Goal: Information Seeking & Learning: Learn about a topic

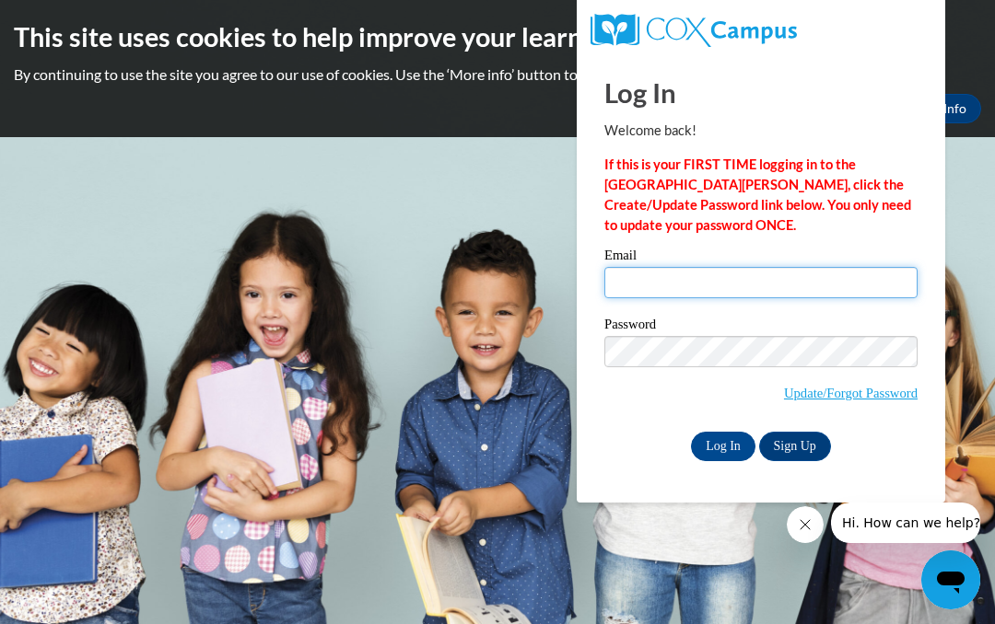
click at [795, 269] on input "Email" at bounding box center [760, 282] width 313 height 31
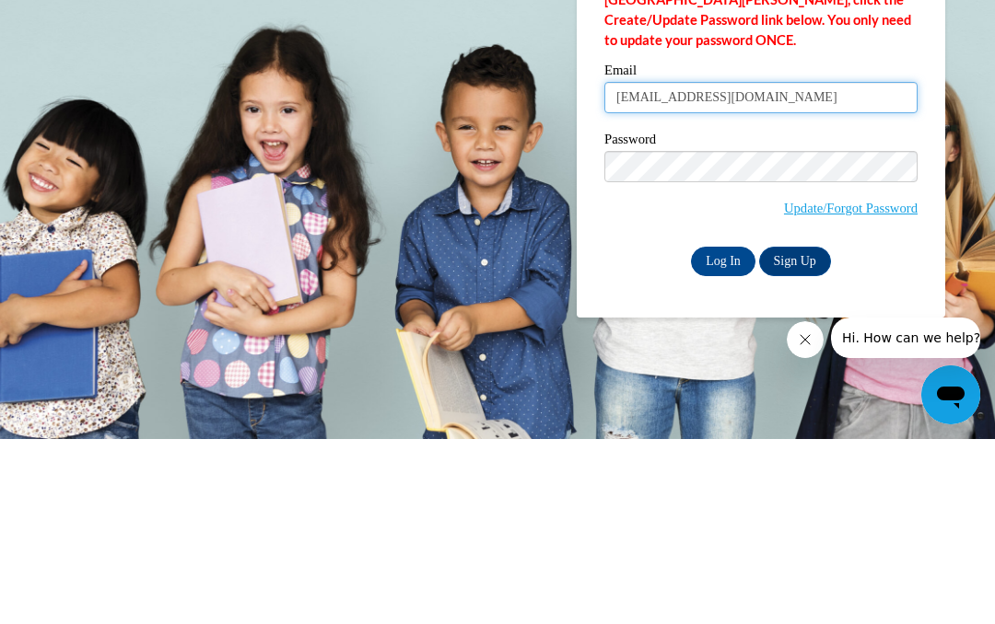
type input "natalie.schwartz8@gmail.com"
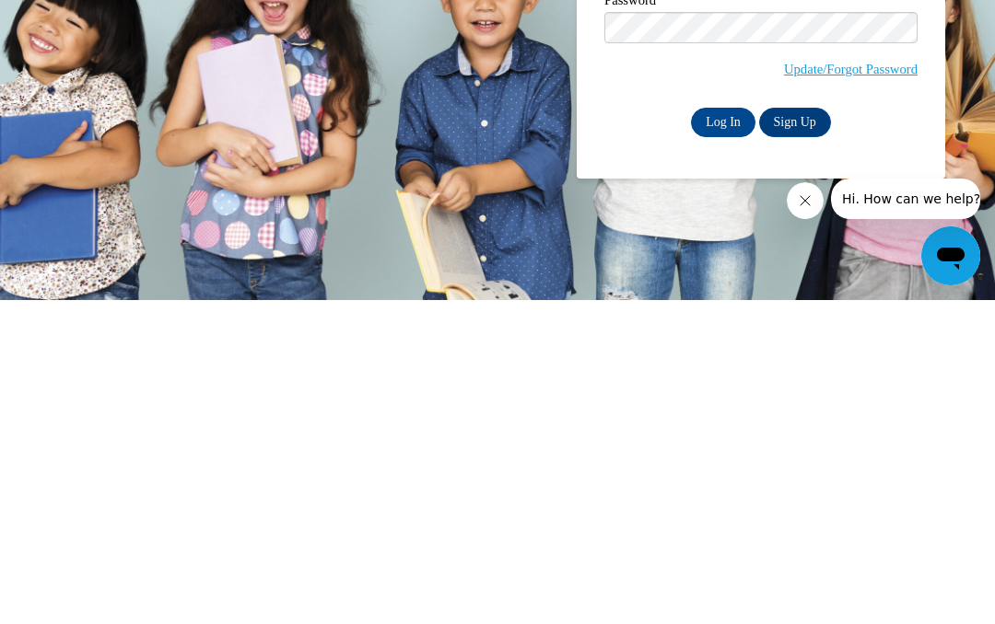
click at [728, 432] on input "Log In" at bounding box center [723, 446] width 64 height 29
click at [716, 439] on input "Log In" at bounding box center [723, 446] width 64 height 29
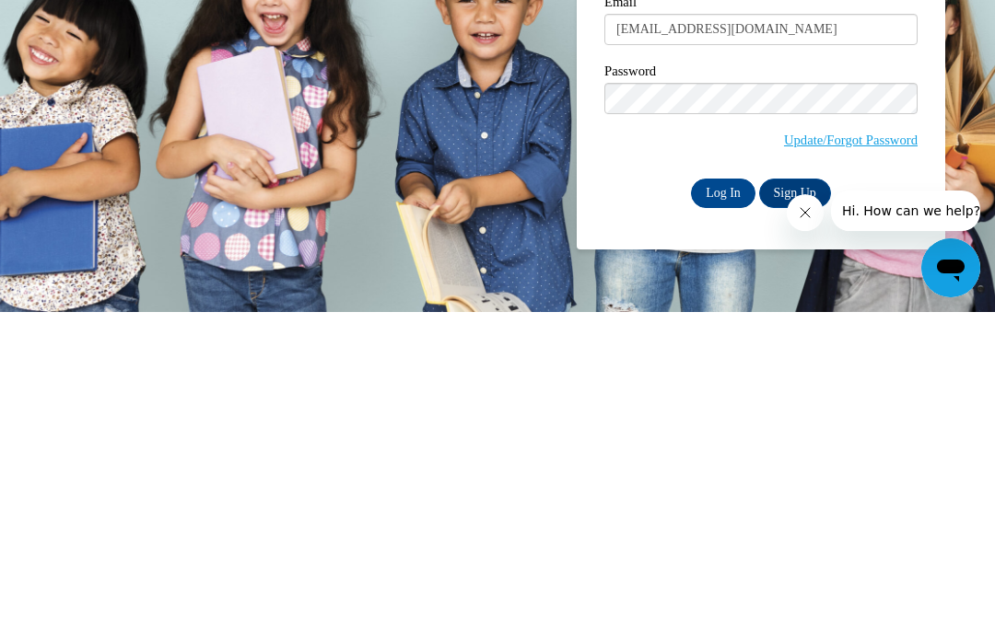
click at [729, 377] on div "Password Update/Forgot Password" at bounding box center [760, 431] width 313 height 109
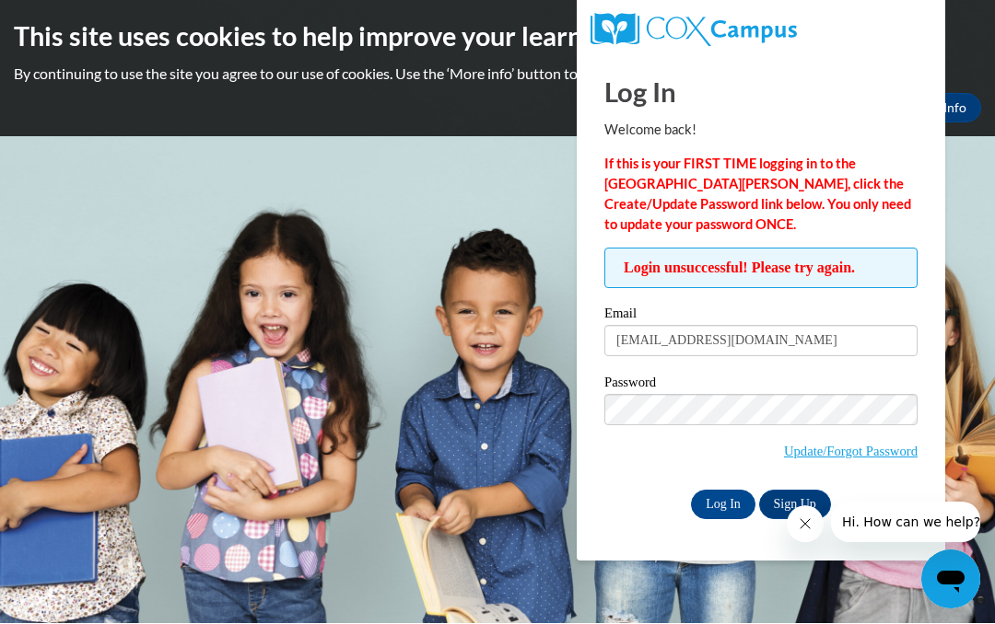
click at [705, 503] on input "Log In" at bounding box center [723, 505] width 64 height 29
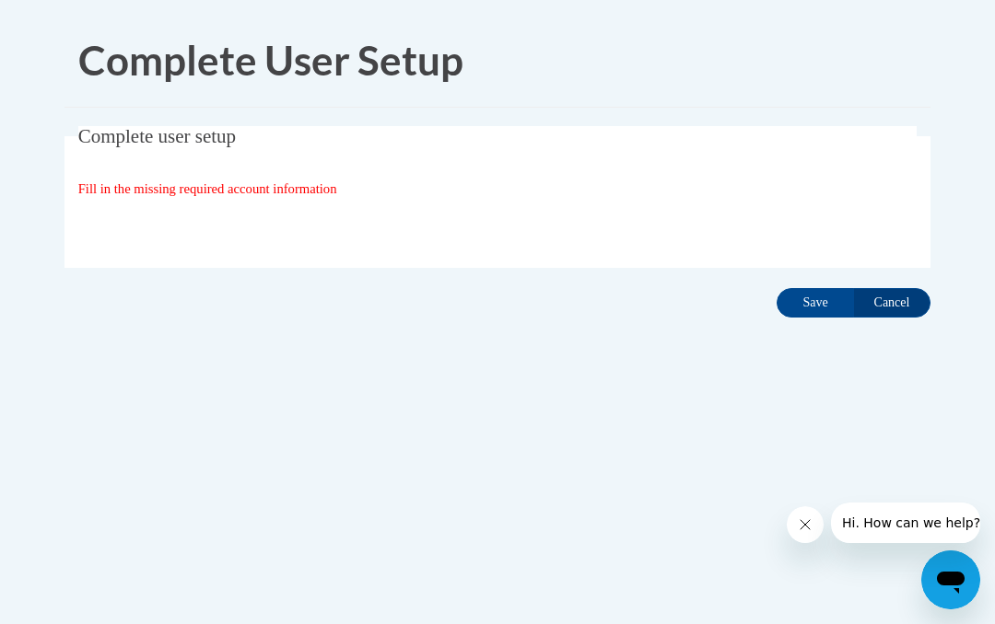
click at [801, 297] on input "Save" at bounding box center [814, 302] width 77 height 29
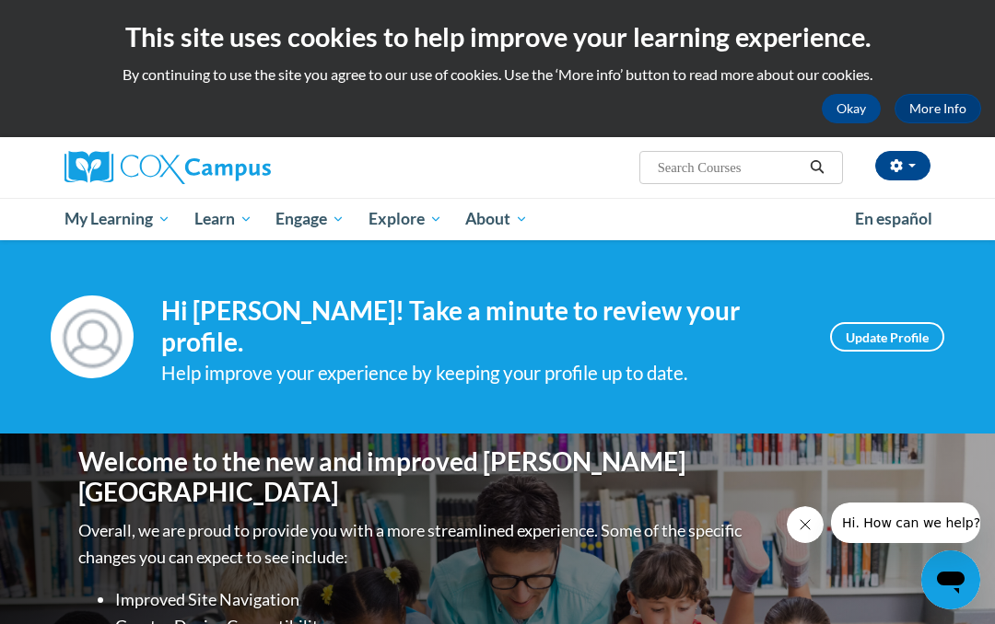
click at [861, 113] on button "Okay" at bounding box center [850, 108] width 59 height 29
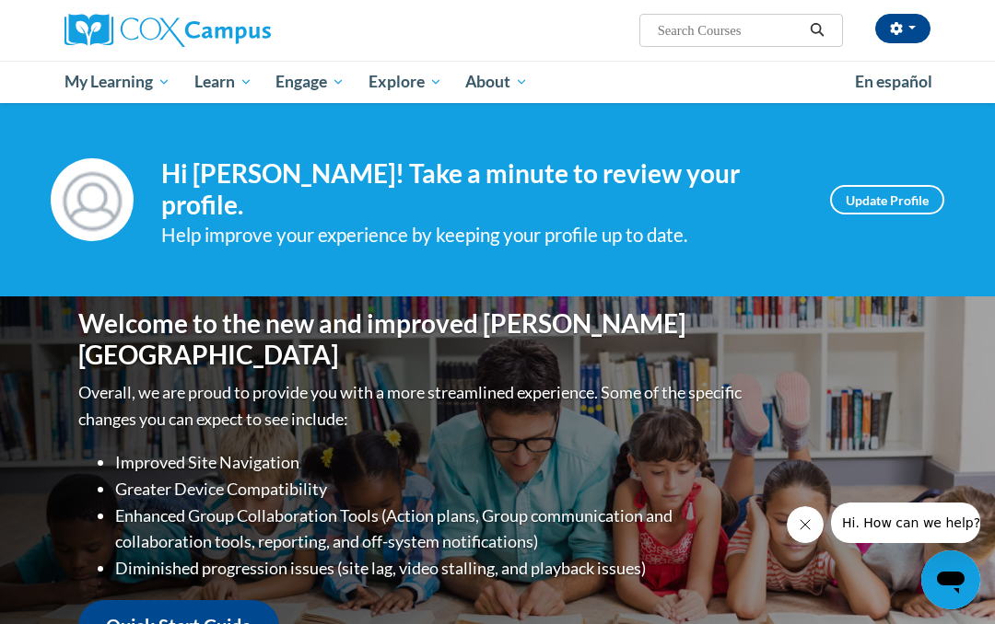
click at [0, 0] on link "Certificates" at bounding box center [0, 0] width 0 height 0
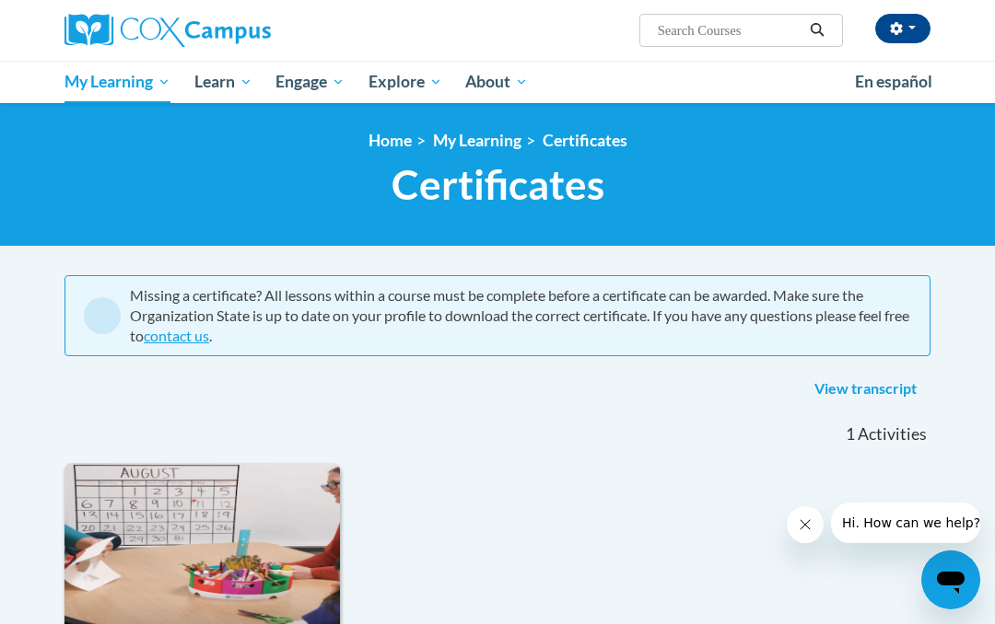
click at [0, 0] on link "My Course Progress" at bounding box center [0, 0] width 0 height 0
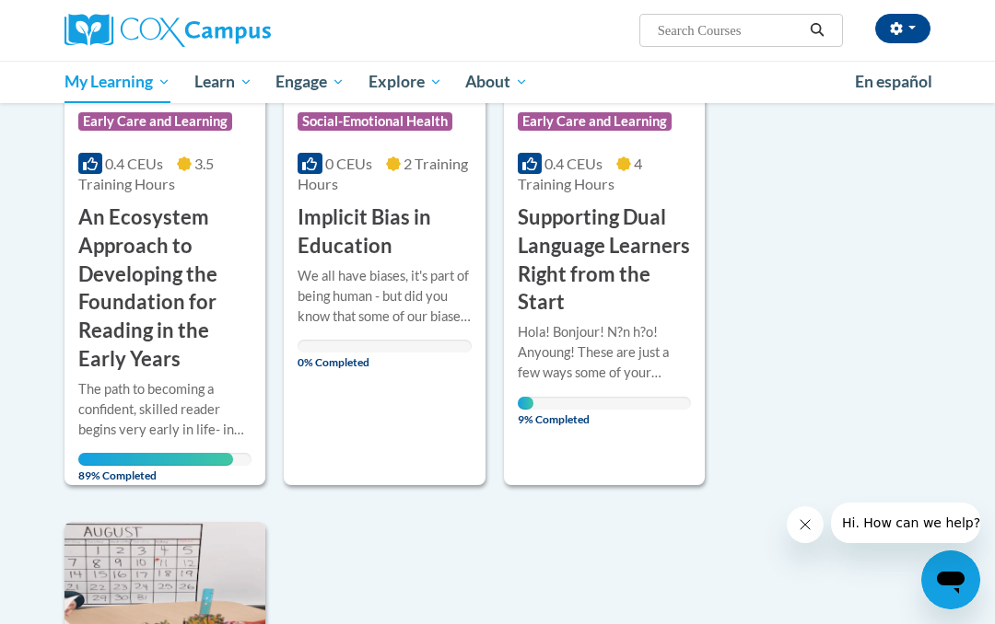
scroll to position [437, 0]
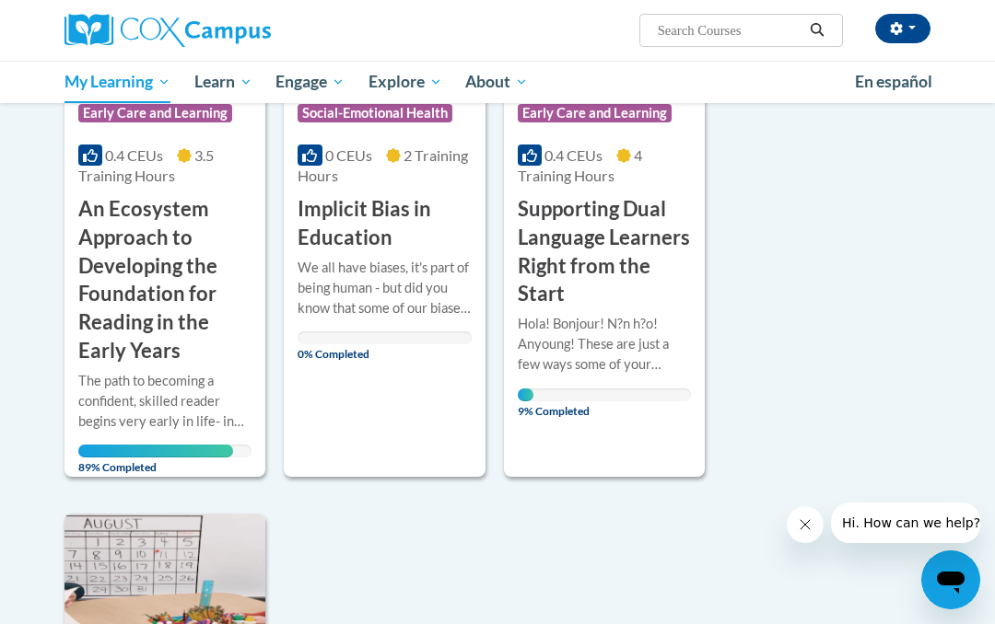
click at [180, 390] on div "The path to becoming a confident, skilled reader begins very early in life- in …" at bounding box center [164, 401] width 173 height 61
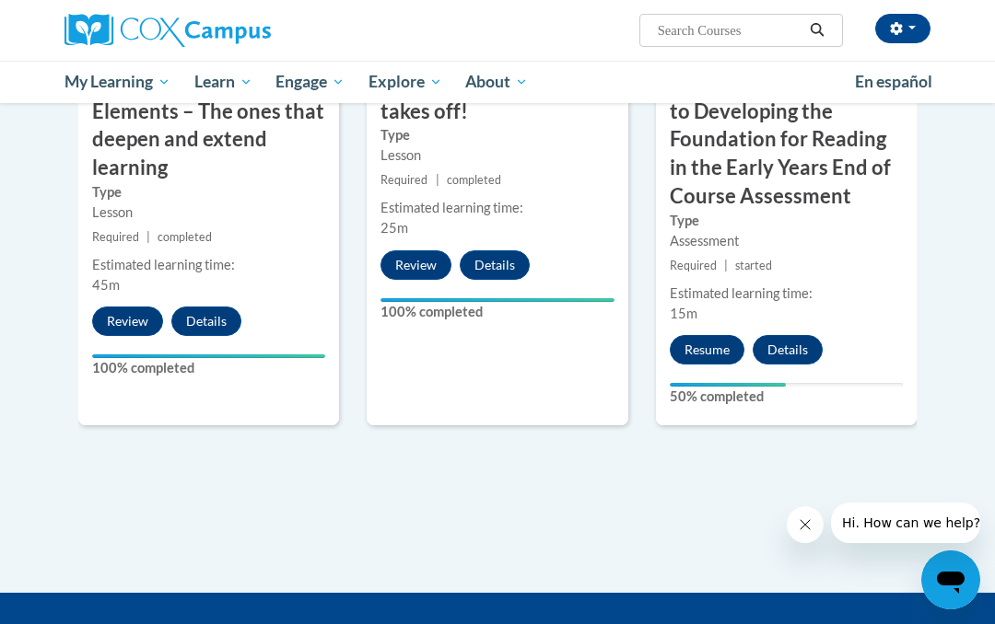
scroll to position [1810, 0]
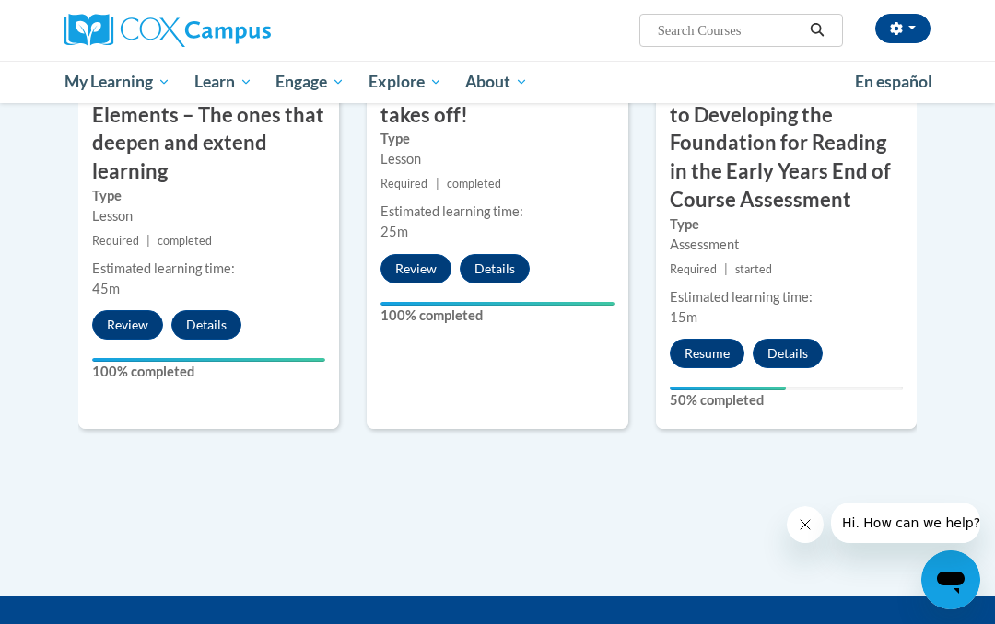
click at [703, 339] on button "Resume" at bounding box center [707, 353] width 75 height 29
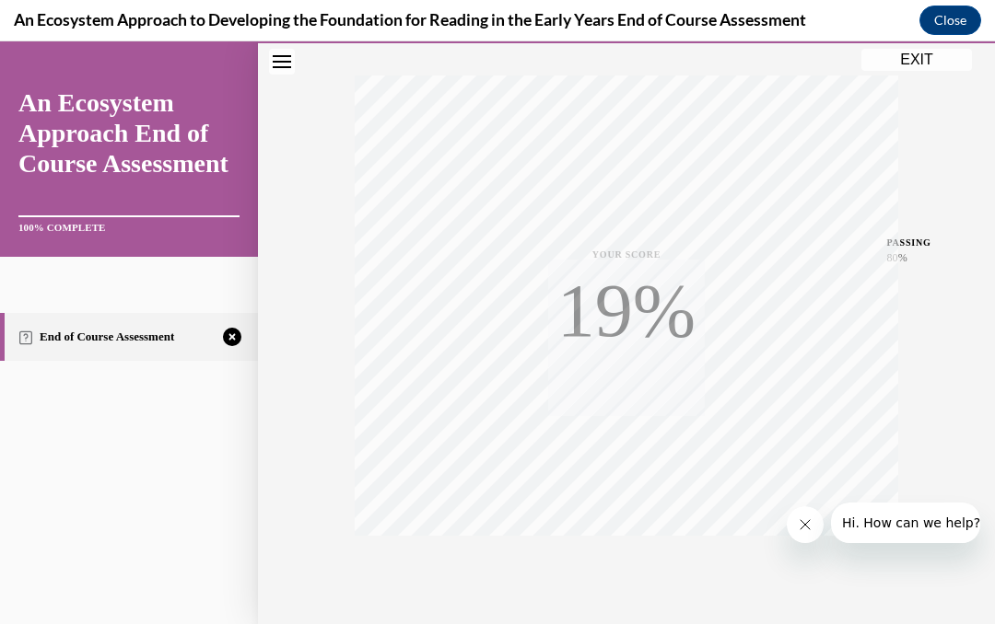
scroll to position [314, 0]
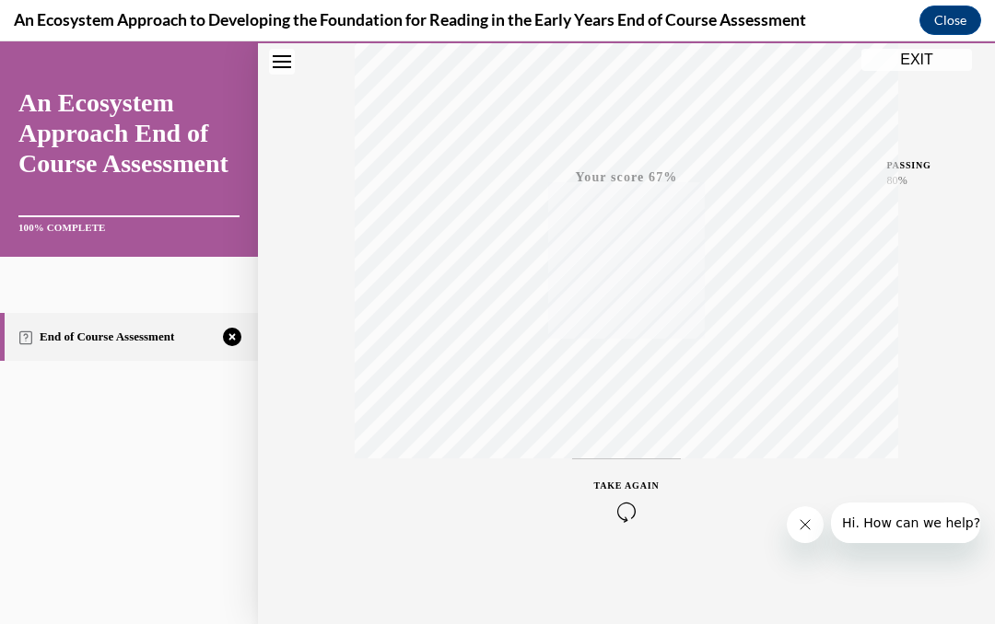
click at [612, 514] on icon "button" at bounding box center [626, 512] width 65 height 20
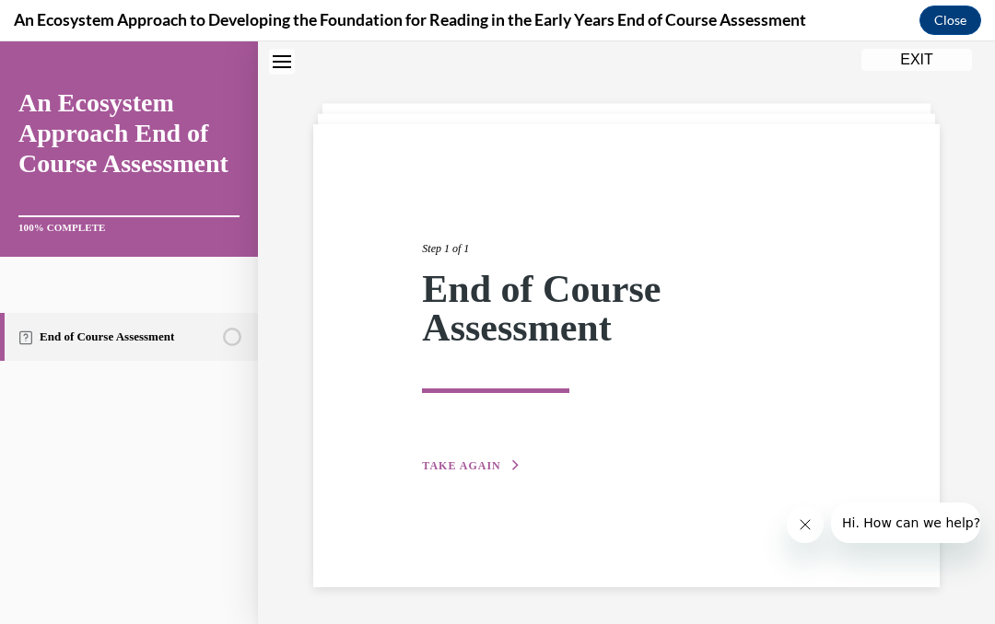
click at [478, 460] on span "TAKE AGAIN" at bounding box center [461, 466] width 78 height 13
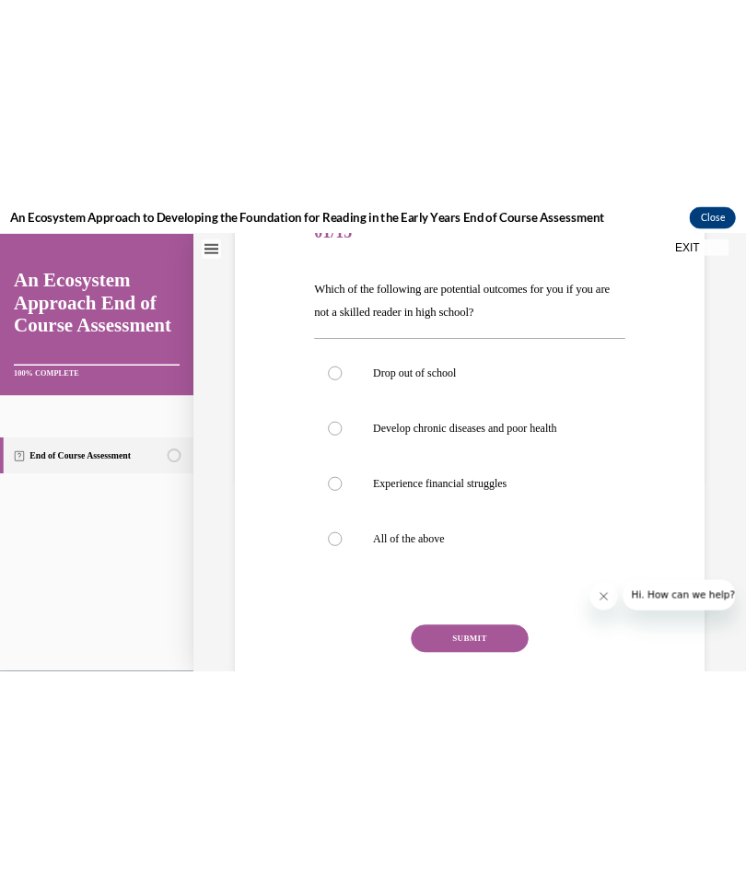
scroll to position [251, 0]
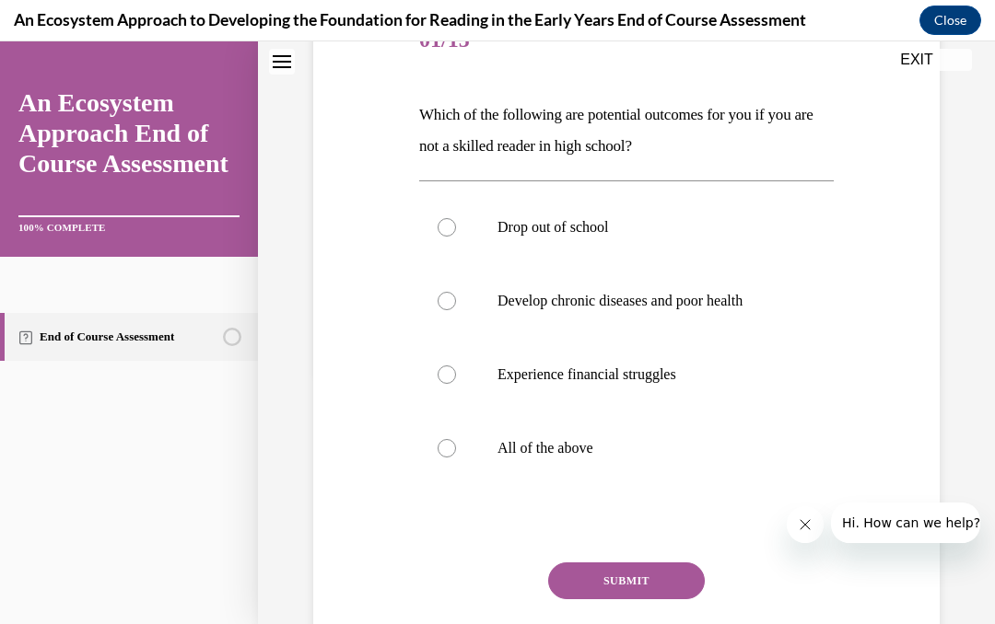
click at [453, 459] on label "All of the above" at bounding box center [626, 449] width 414 height 74
click at [453, 458] on input "All of the above" at bounding box center [446, 448] width 18 height 18
radio input "true"
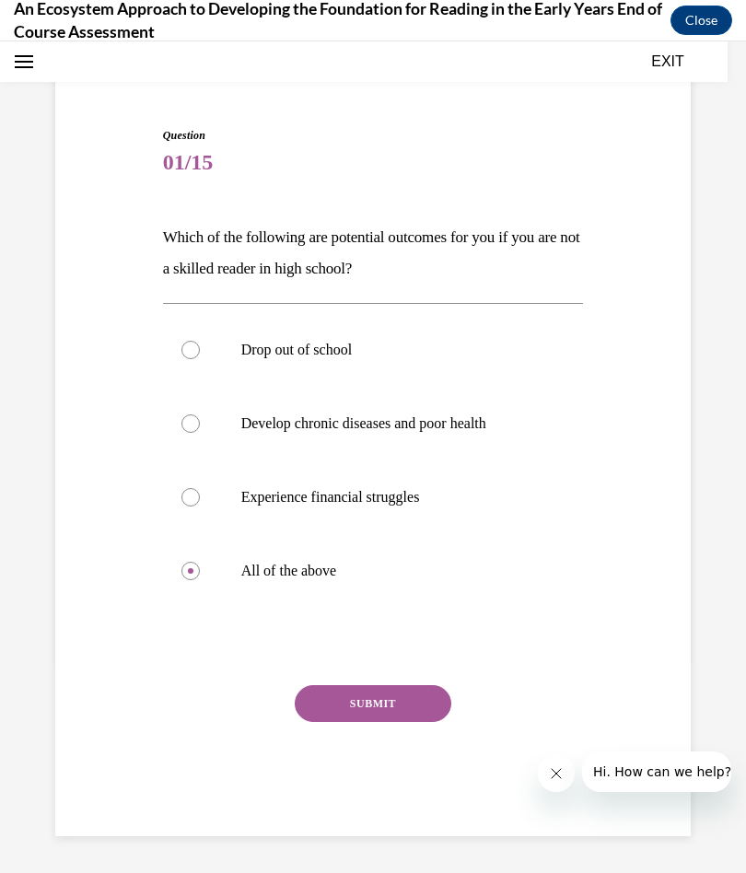
scroll to position [107, 0]
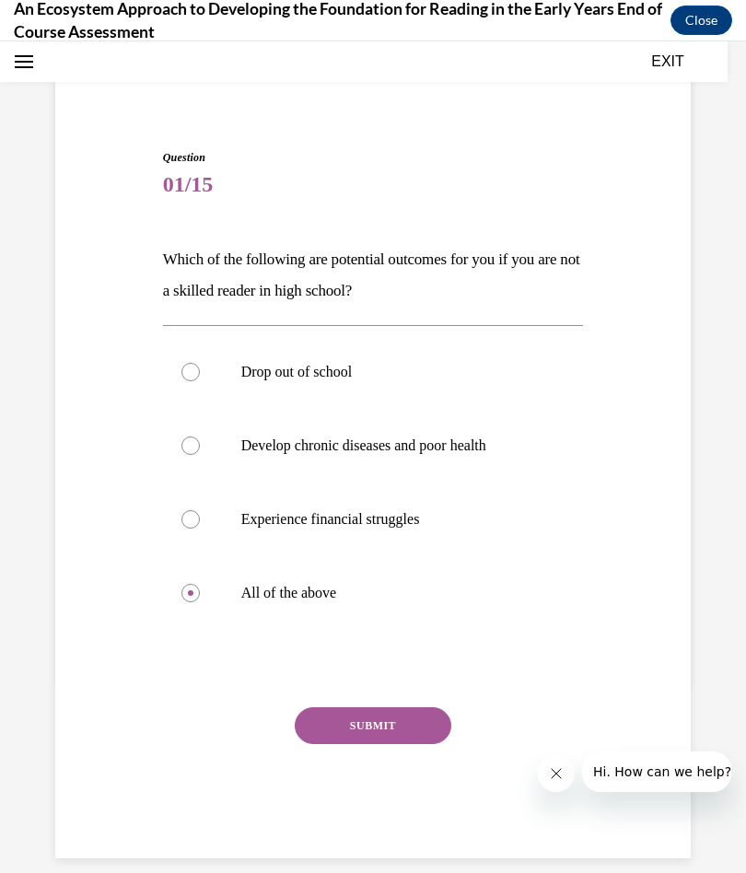
click at [400, 623] on button "SUBMIT" at bounding box center [373, 725] width 157 height 37
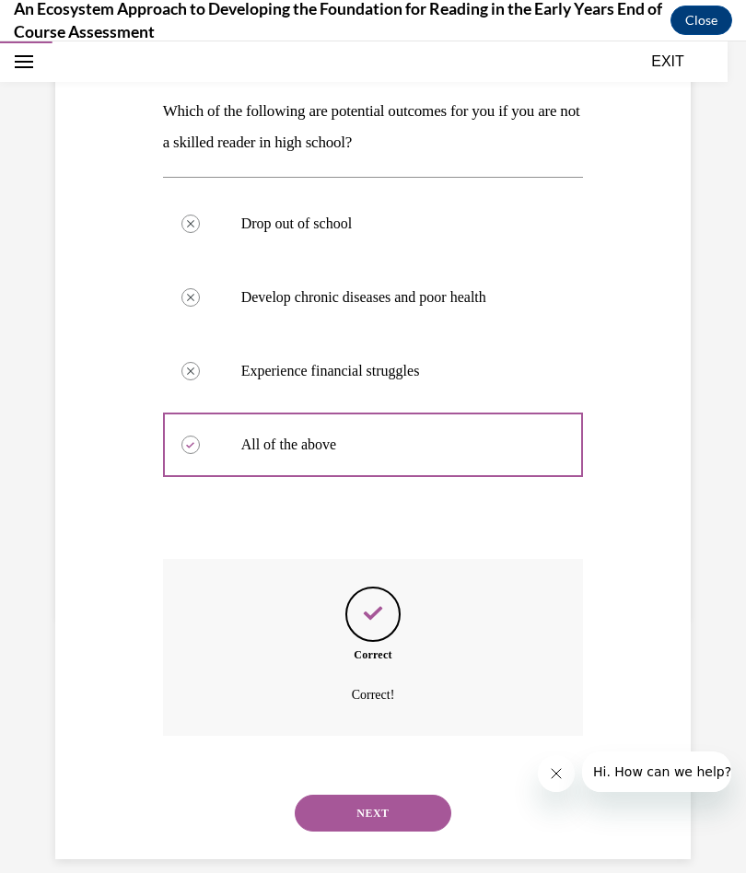
click at [402, 623] on button "NEXT" at bounding box center [373, 813] width 157 height 37
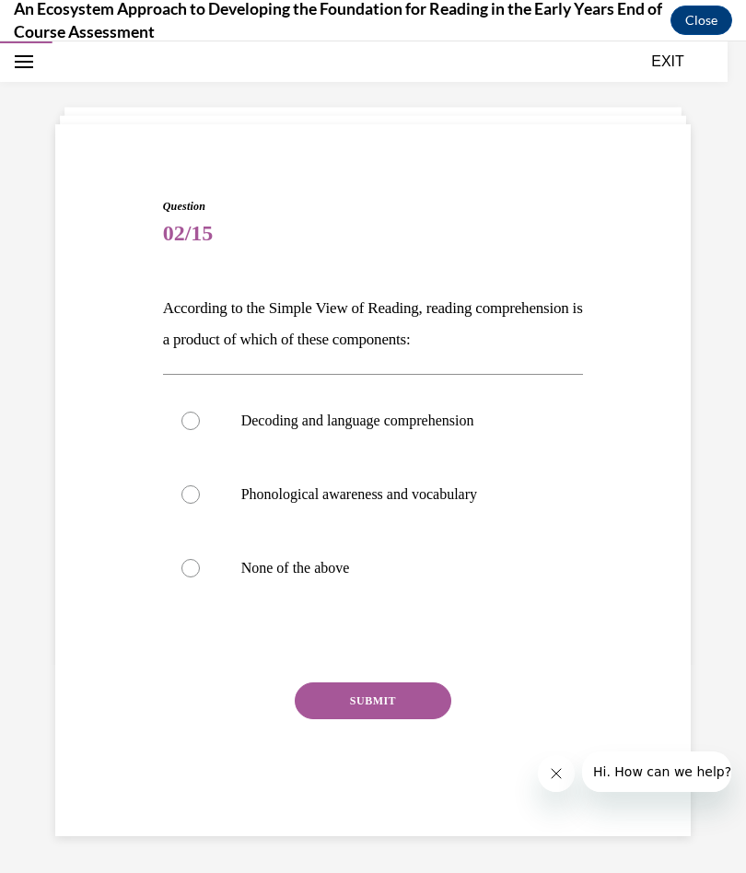
scroll to position [58, 0]
click at [192, 413] on div at bounding box center [190, 421] width 18 height 18
click at [192, 413] on input "Decoding and language comprehension" at bounding box center [190, 421] width 18 height 18
radio input "true"
click at [385, 623] on button "SUBMIT" at bounding box center [373, 700] width 157 height 37
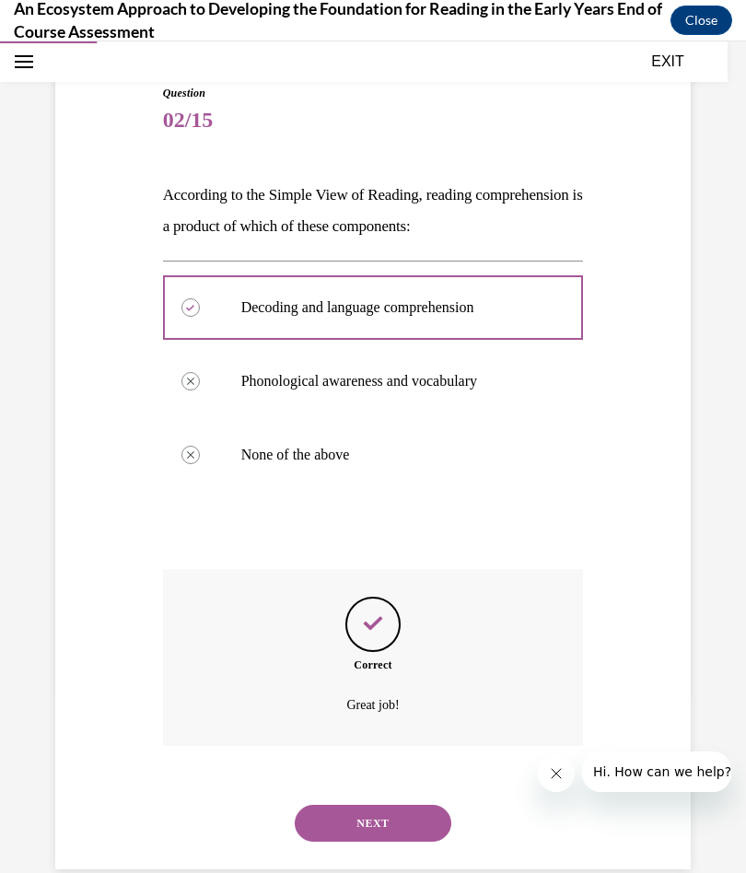
scroll to position [181, 0]
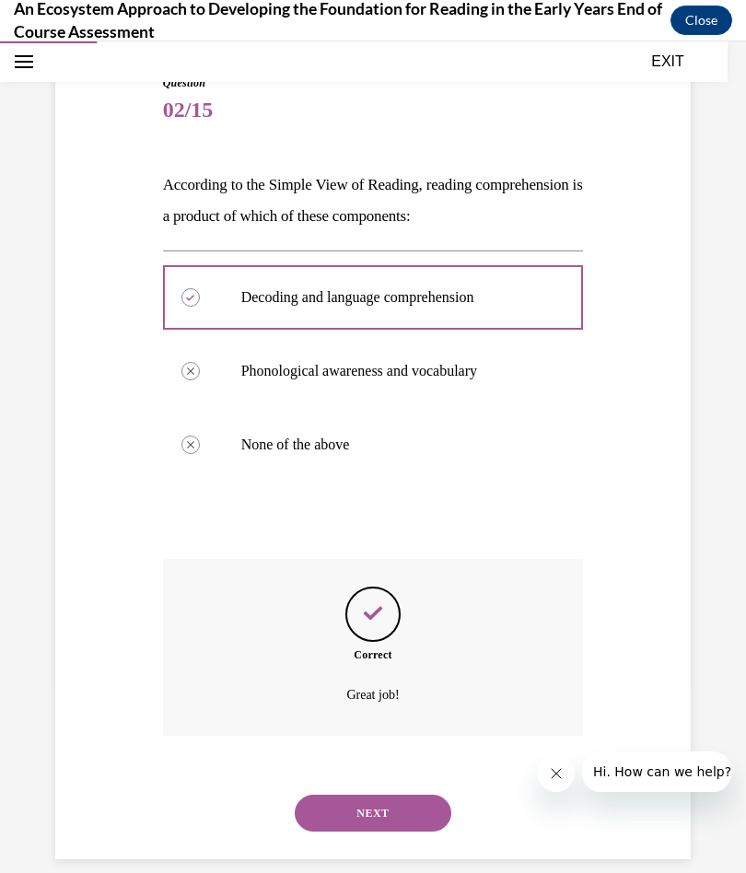
click at [400, 623] on button "NEXT" at bounding box center [373, 813] width 157 height 37
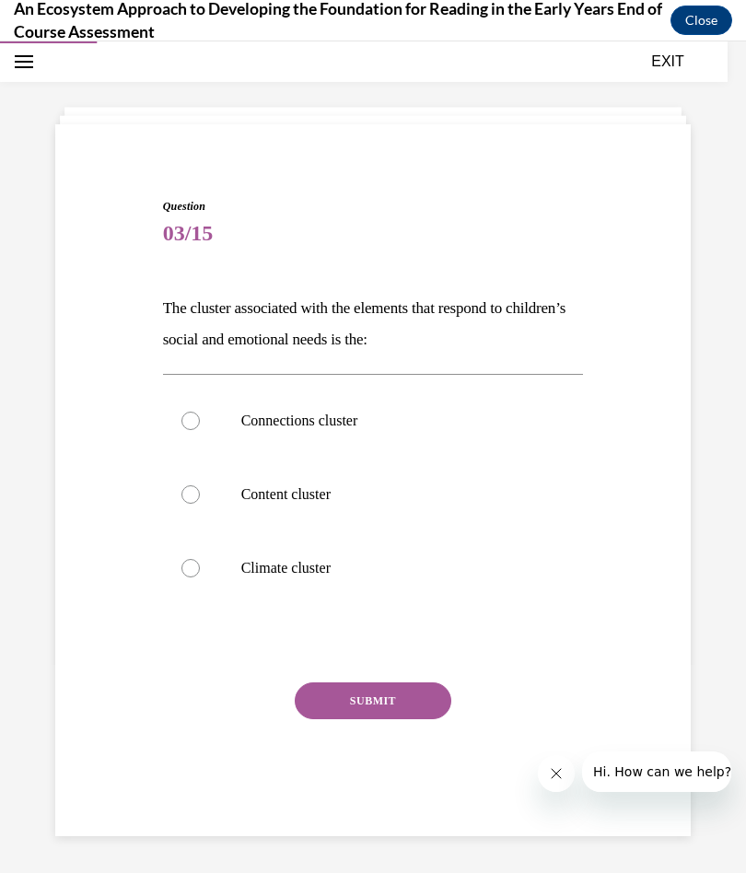
scroll to position [58, 0]
click at [192, 566] on div at bounding box center [190, 568] width 18 height 18
click at [192, 566] on input "Climate cluster" at bounding box center [190, 568] width 18 height 18
radio input "true"
click at [398, 623] on button "SUBMIT" at bounding box center [373, 700] width 157 height 37
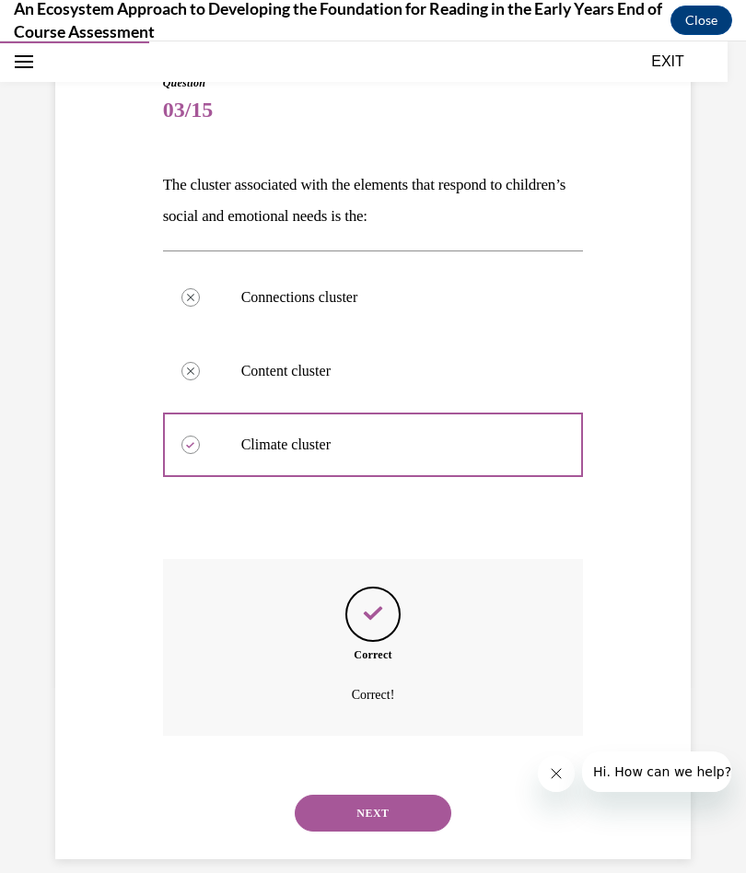
click at [393, 623] on button "NEXT" at bounding box center [373, 813] width 157 height 37
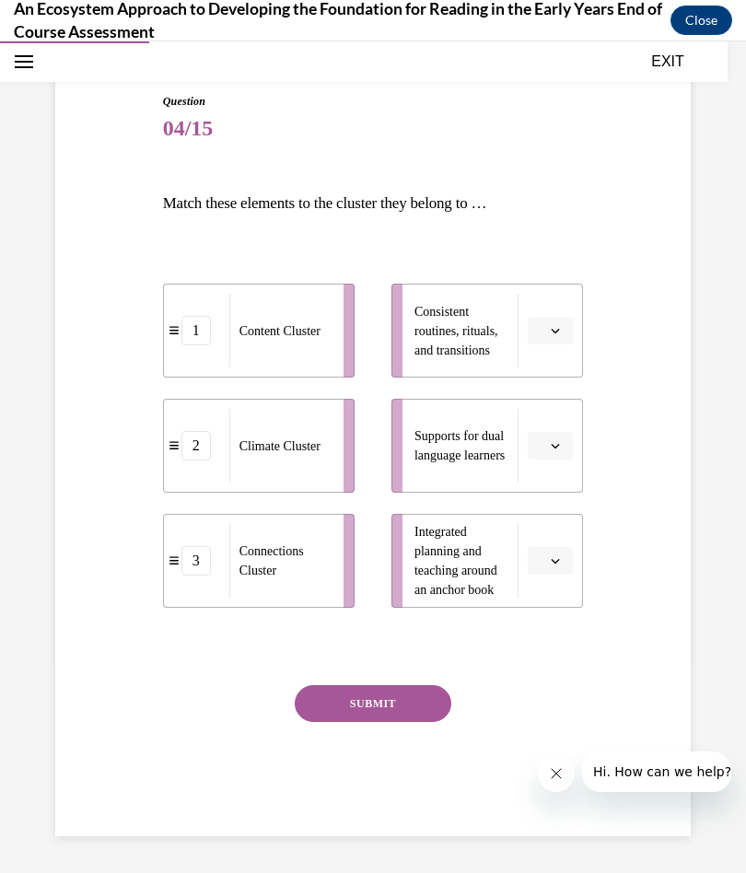
scroll to position [141, 0]
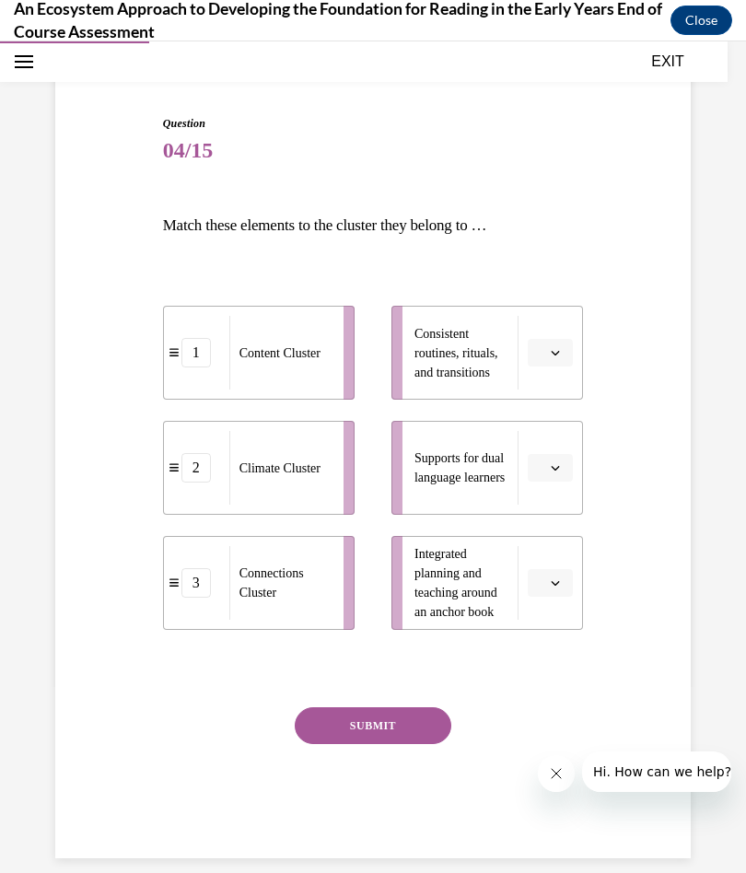
click at [554, 577] on span "button" at bounding box center [555, 582] width 13 height 13
click at [546, 623] on div "1" at bounding box center [548, 661] width 46 height 37
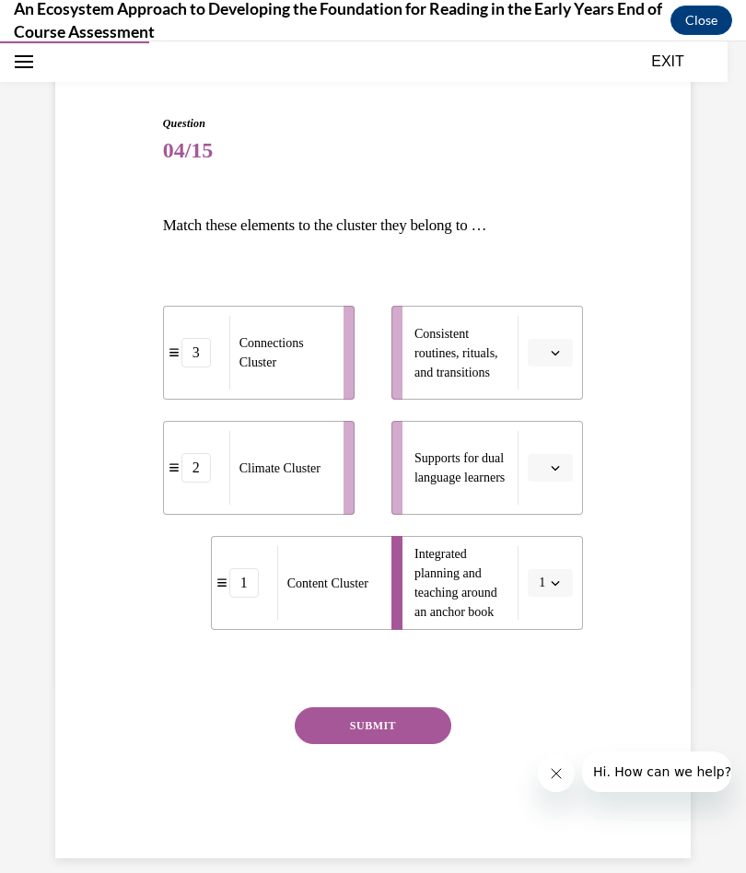
click at [546, 475] on button "button" at bounding box center [550, 468] width 45 height 28
click at [546, 615] on span "3" at bounding box center [543, 619] width 6 height 15
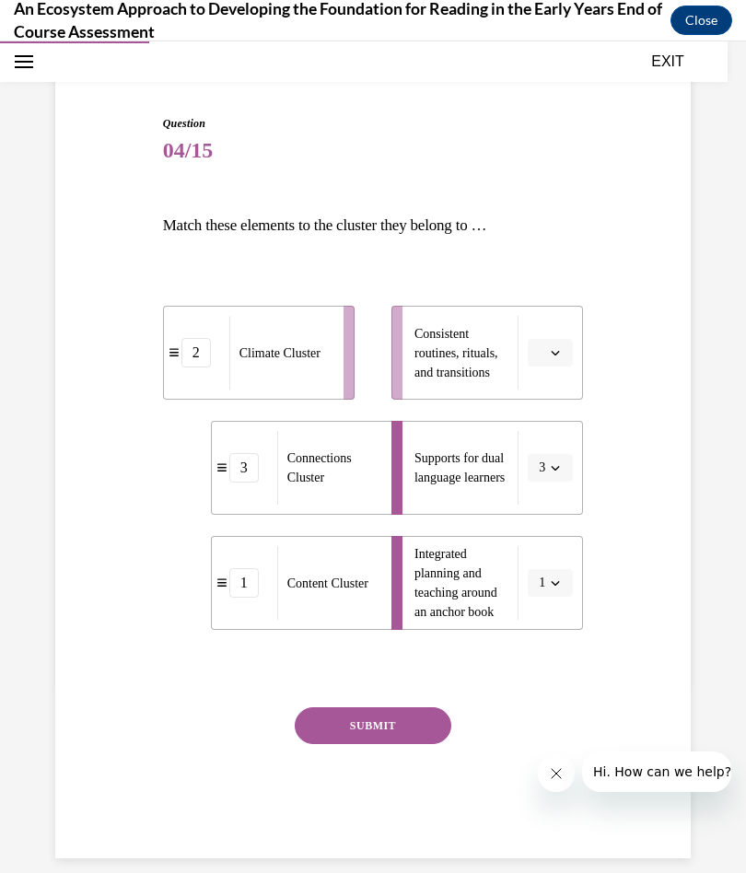
click at [545, 345] on span "Please select an option" at bounding box center [542, 353] width 6 height 18
click at [541, 462] on span "2" at bounding box center [543, 467] width 6 height 15
click at [413, 623] on button "SUBMIT" at bounding box center [373, 725] width 157 height 37
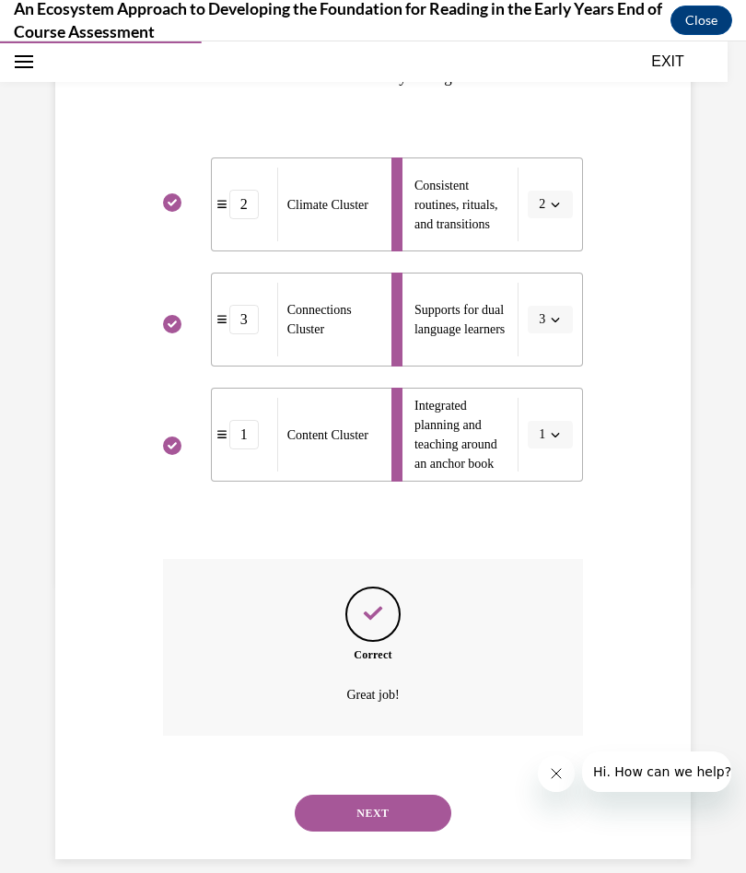
click at [398, 623] on button "NEXT" at bounding box center [373, 813] width 157 height 37
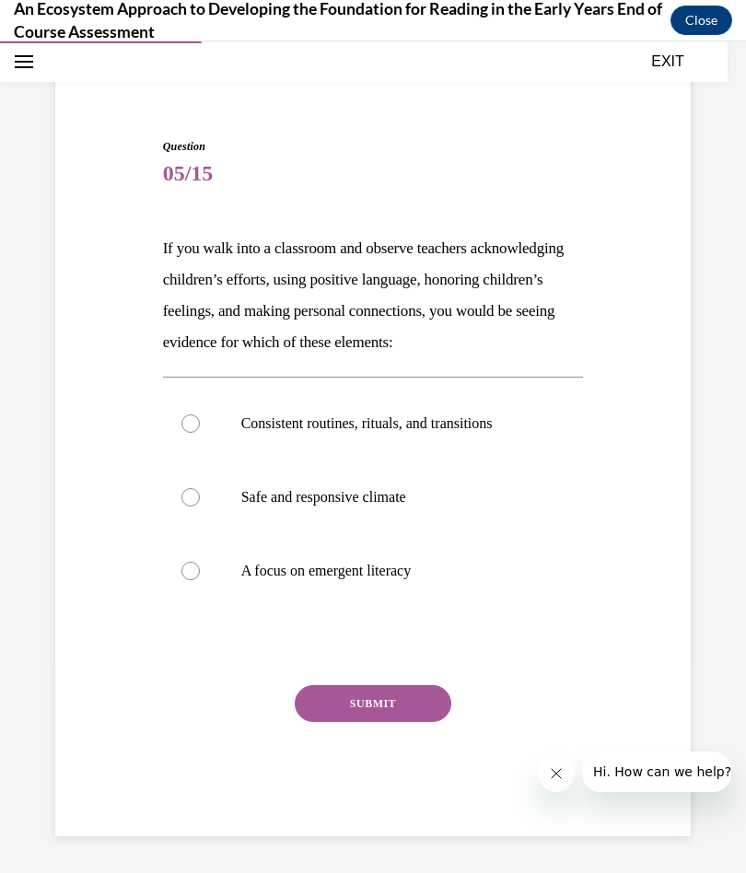
scroll to position [96, 0]
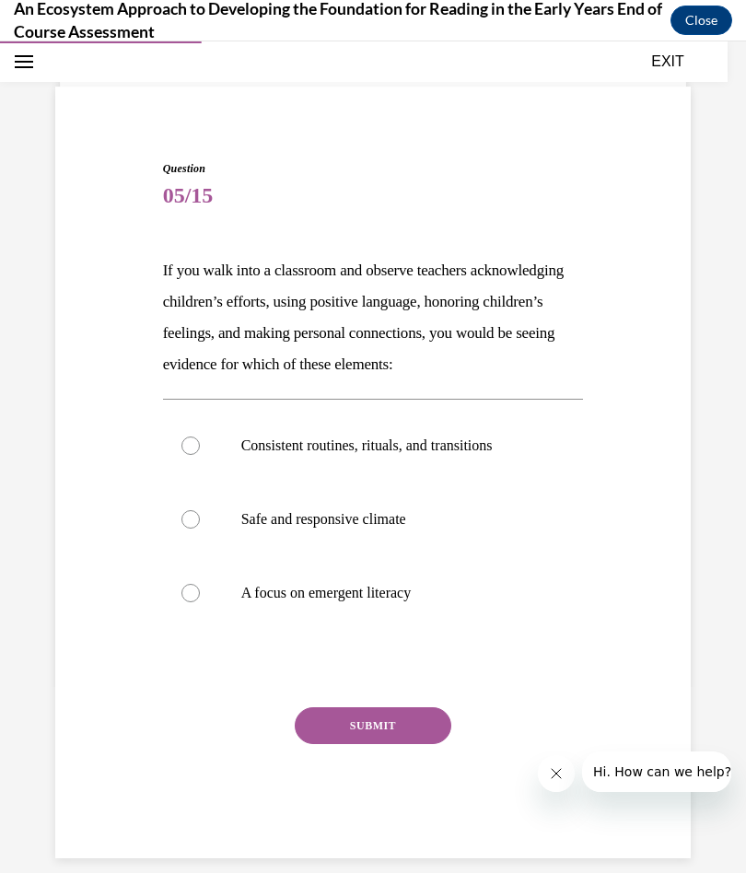
click at [184, 517] on div at bounding box center [190, 519] width 18 height 18
click at [184, 517] on input "Safe and responsive climate" at bounding box center [190, 519] width 18 height 18
radio input "true"
click at [395, 623] on button "SUBMIT" at bounding box center [373, 725] width 157 height 37
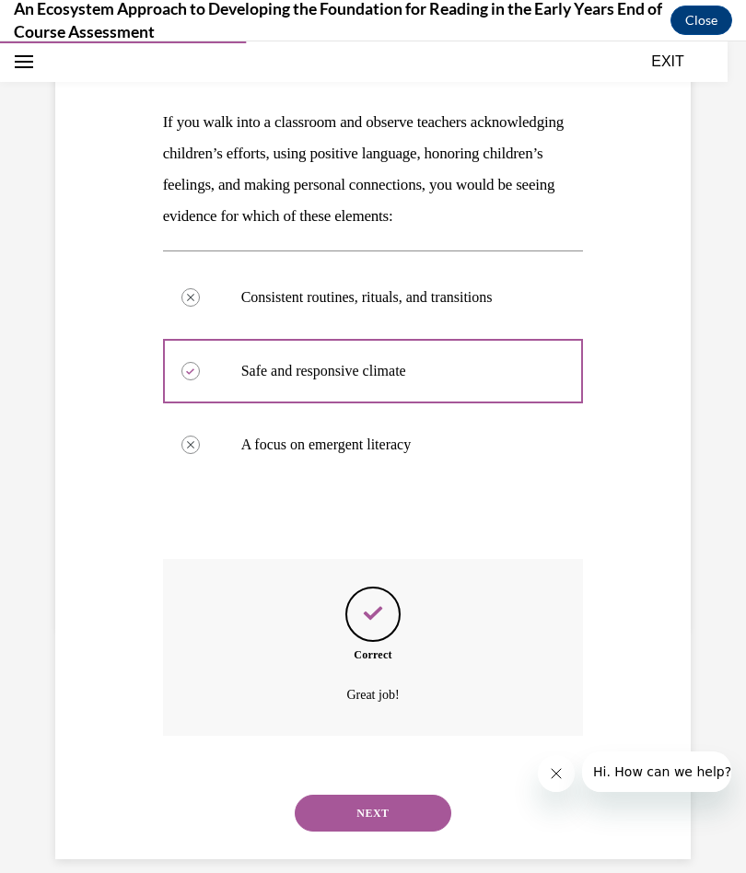
click at [385, 623] on button "NEXT" at bounding box center [373, 813] width 157 height 37
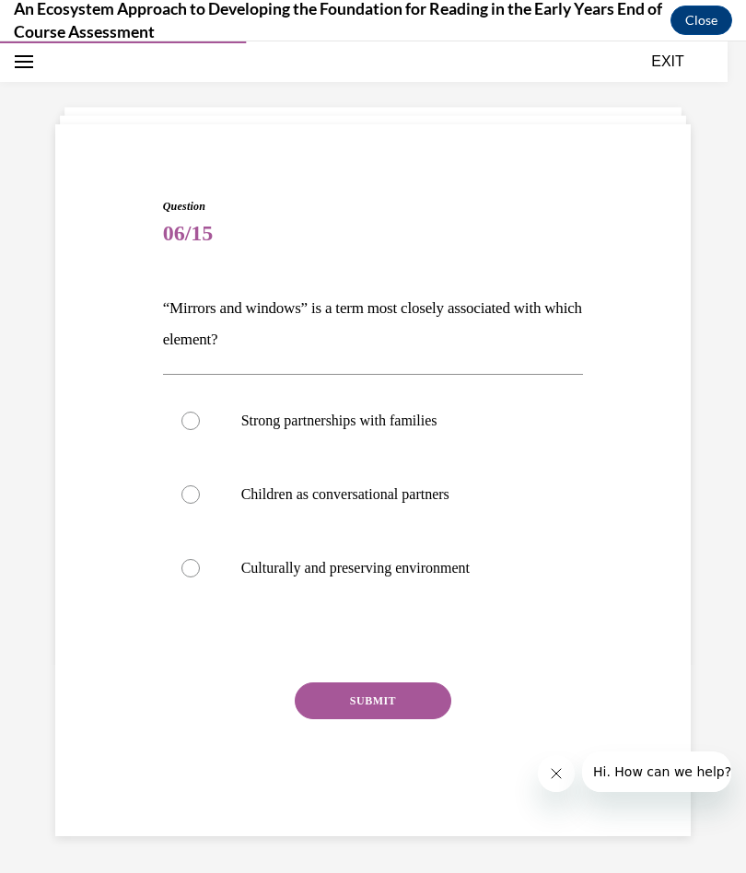
scroll to position [58, 0]
click at [193, 561] on div at bounding box center [190, 568] width 18 height 18
click at [193, 561] on input "Culturally and preserving environment" at bounding box center [190, 568] width 18 height 18
radio input "true"
click at [390, 623] on button "SUBMIT" at bounding box center [373, 700] width 157 height 37
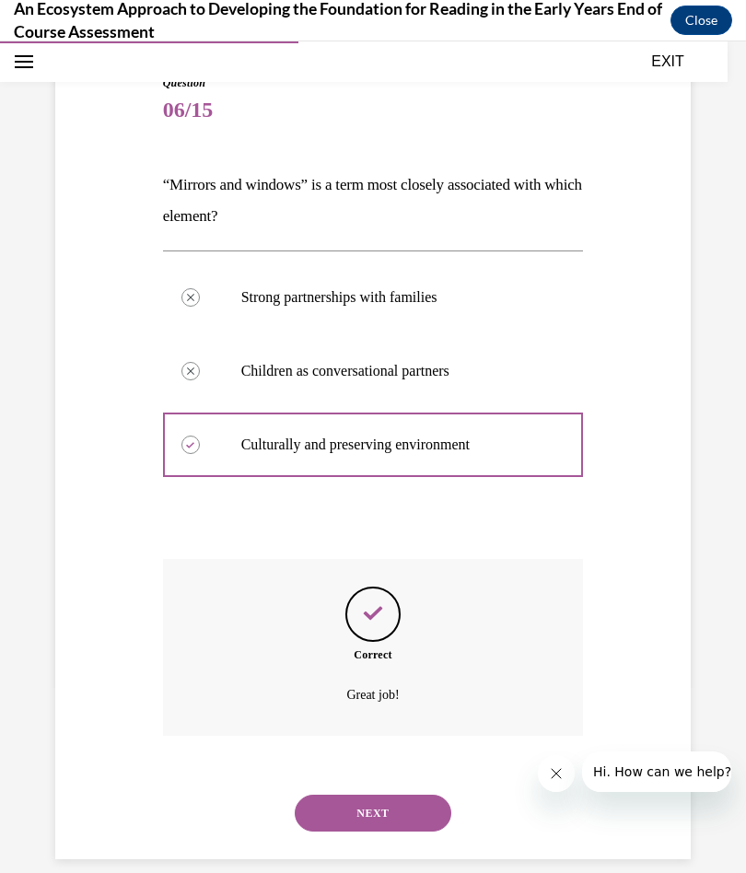
click at [396, 623] on button "NEXT" at bounding box center [373, 813] width 157 height 37
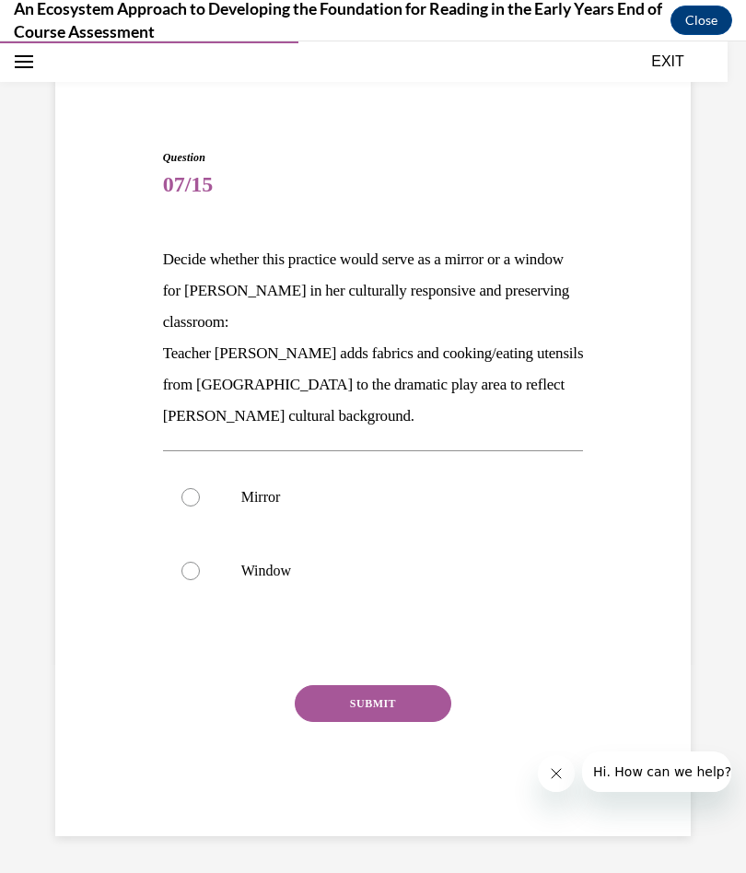
scroll to position [85, 0]
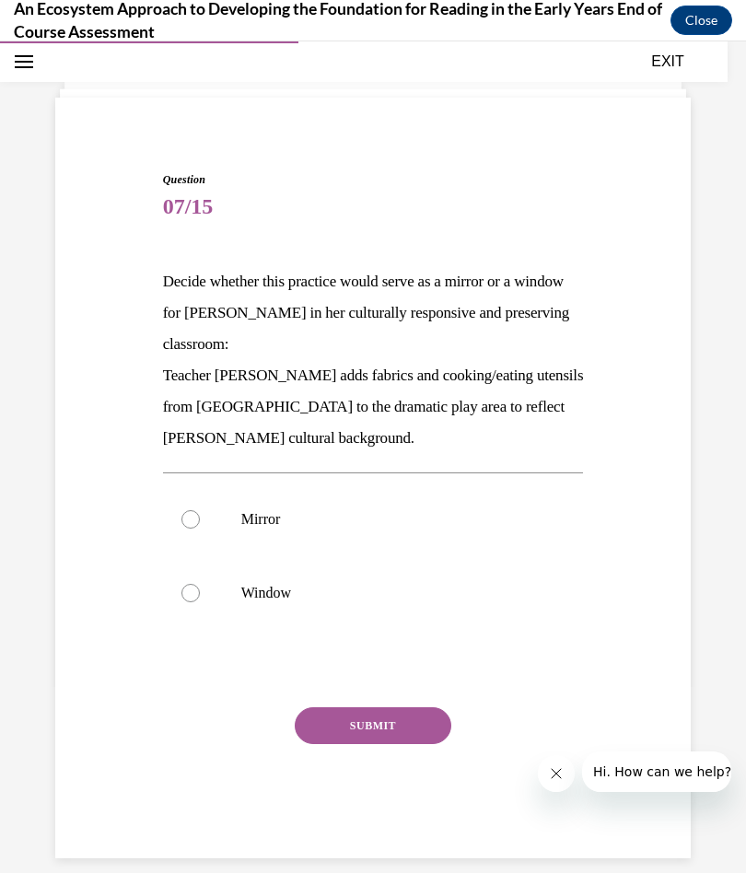
click at [202, 525] on label "Mirror" at bounding box center [373, 520] width 421 height 74
click at [200, 525] on input "Mirror" at bounding box center [190, 519] width 18 height 18
radio input "true"
click at [397, 623] on button "SUBMIT" at bounding box center [373, 725] width 157 height 37
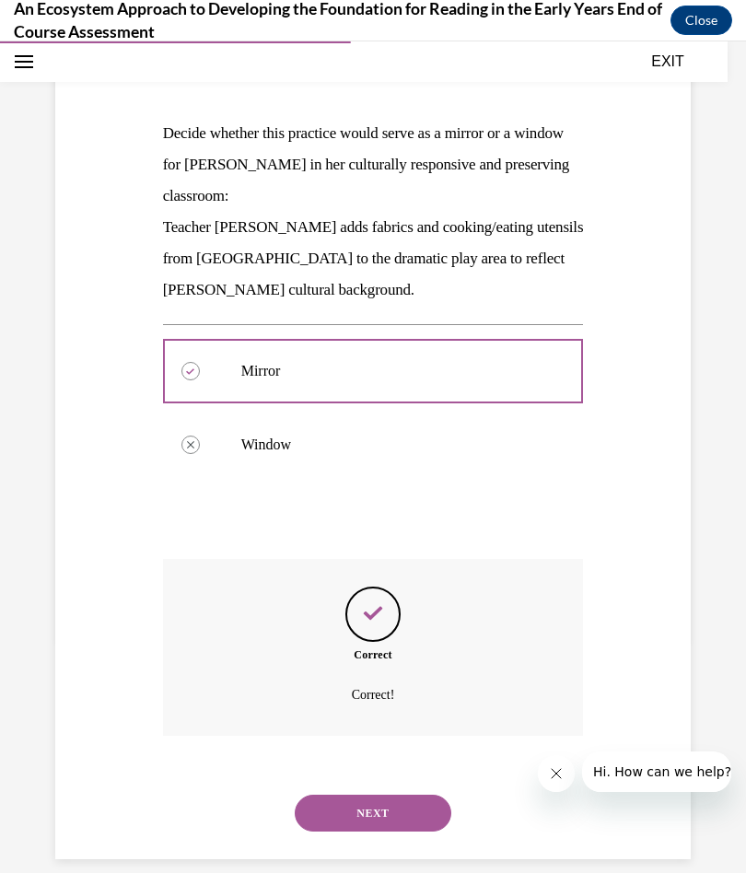
click at [398, 623] on button "NEXT" at bounding box center [373, 813] width 157 height 37
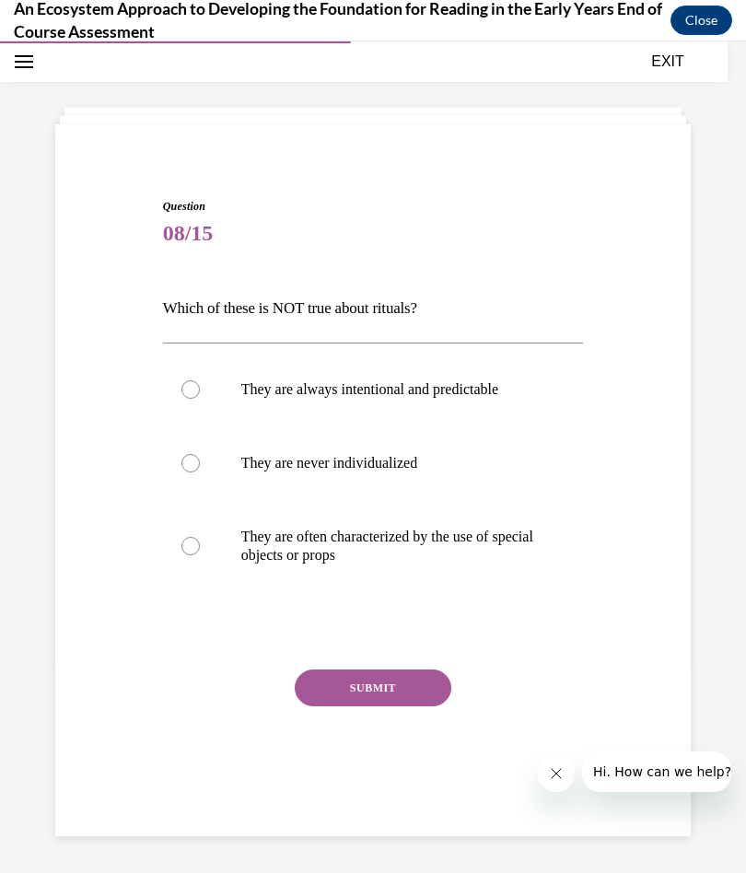
scroll to position [58, 0]
click at [190, 459] on div at bounding box center [190, 463] width 18 height 18
click at [190, 459] on input "They are never individualized" at bounding box center [190, 463] width 18 height 18
radio input "true"
click at [400, 623] on button "SUBMIT" at bounding box center [373, 688] width 157 height 37
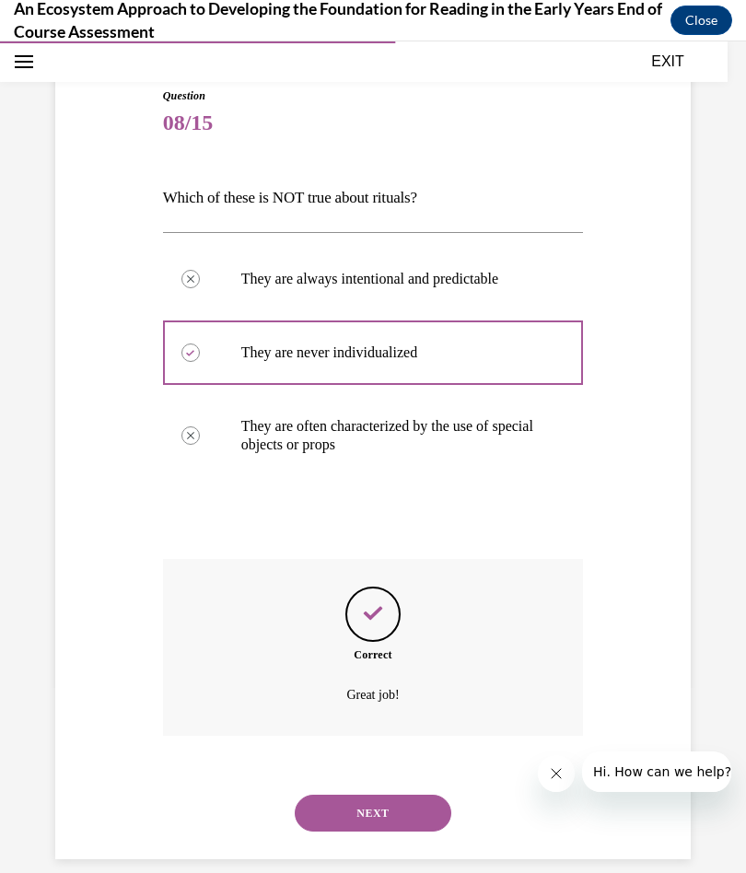
click at [399, 623] on button "NEXT" at bounding box center [373, 813] width 157 height 37
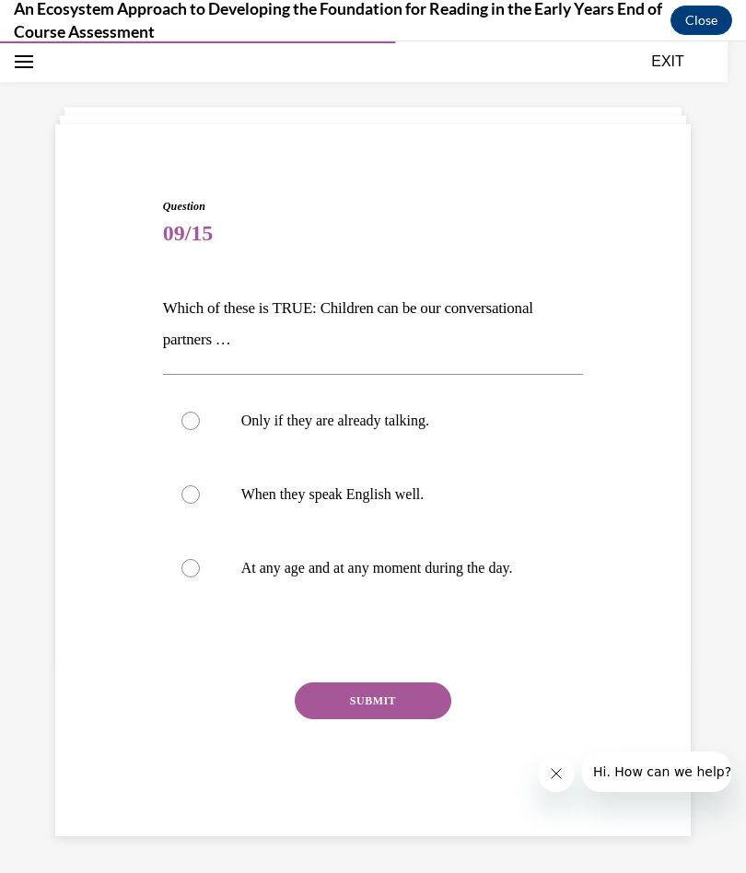
click at [190, 558] on label "At any age and at any moment during the day." at bounding box center [373, 568] width 421 height 74
click at [190, 559] on input "At any age and at any moment during the day." at bounding box center [190, 568] width 18 height 18
radio input "true"
click at [398, 623] on button "SUBMIT" at bounding box center [373, 700] width 157 height 37
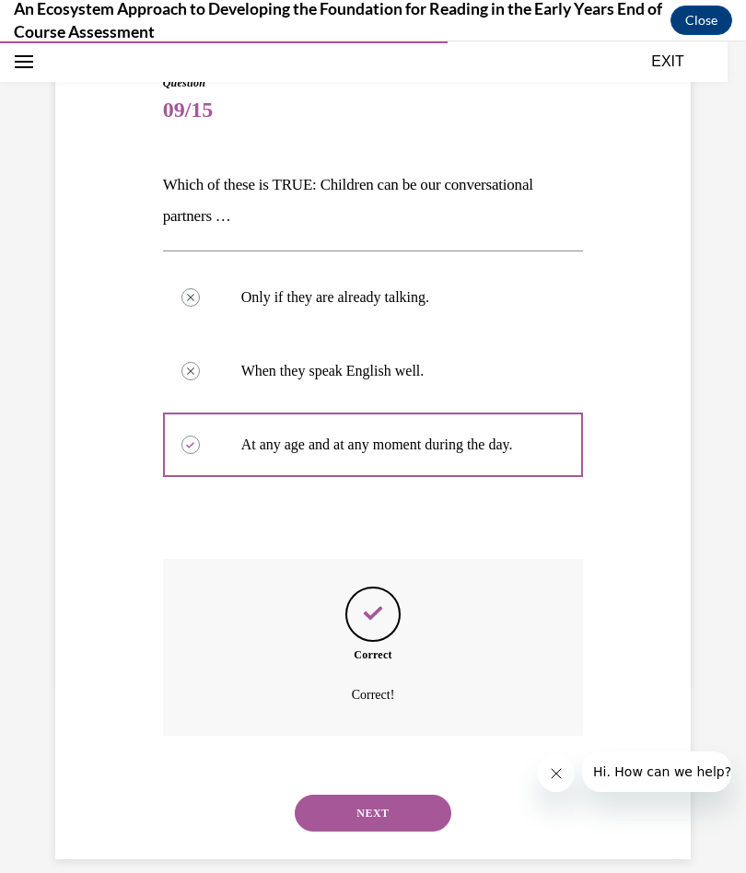
click at [389, 623] on button "NEXT" at bounding box center [373, 813] width 157 height 37
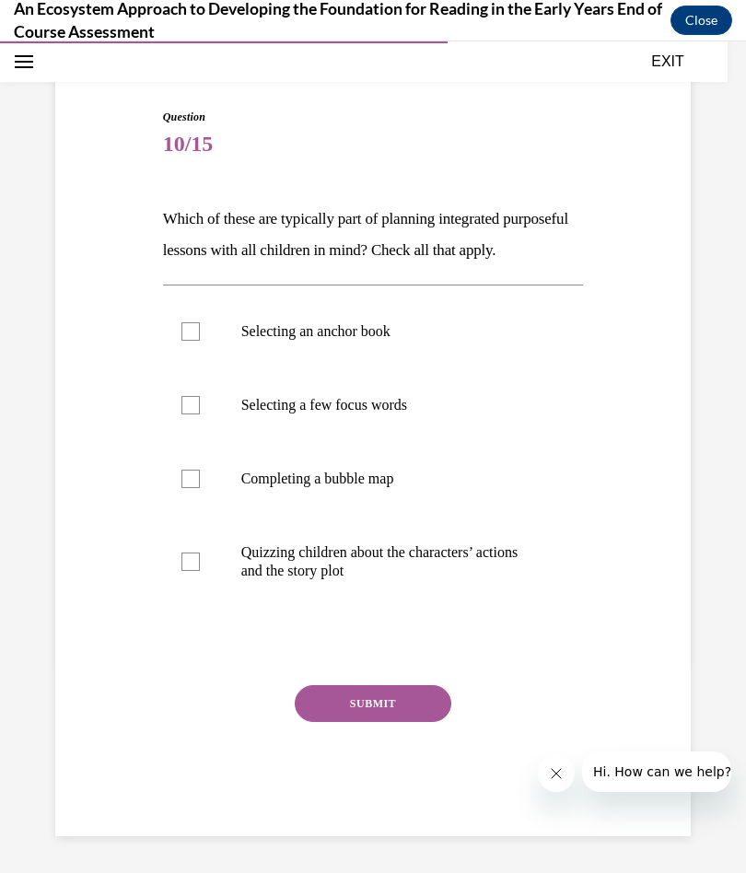
scroll to position [157, 0]
click at [199, 341] on div at bounding box center [190, 331] width 18 height 18
click at [199, 341] on input "Selecting an anchor book" at bounding box center [190, 331] width 18 height 18
checkbox input "true"
click at [204, 436] on label "Selecting a few focus words" at bounding box center [373, 405] width 421 height 74
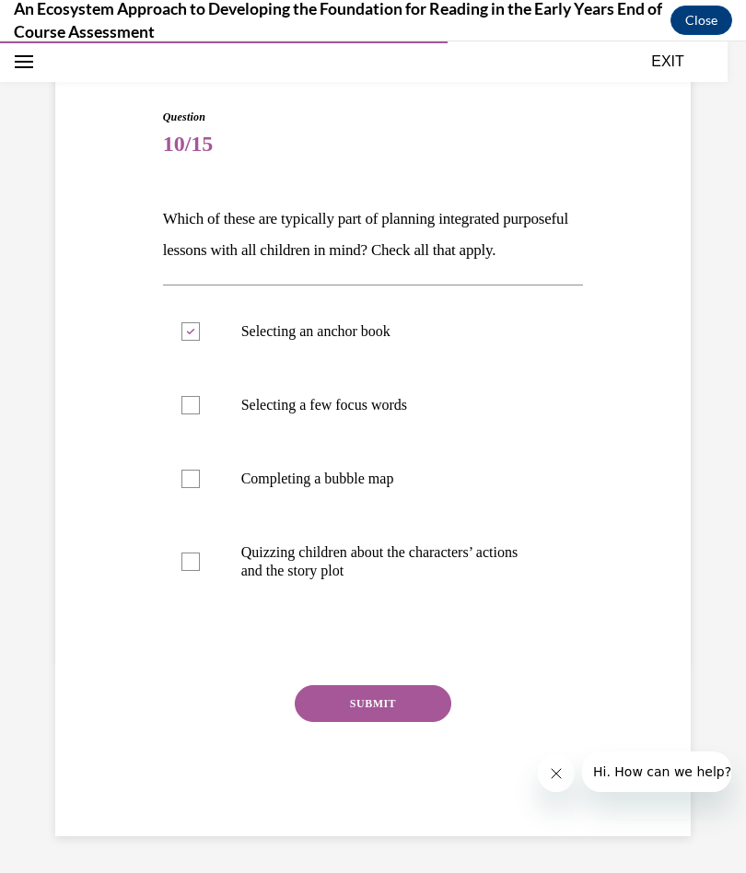
click at [200, 414] on input "Selecting a few focus words" at bounding box center [190, 405] width 18 height 18
checkbox input "true"
click at [204, 516] on label "Completing a bubble map" at bounding box center [373, 479] width 421 height 74
click at [200, 488] on input "Completing a bubble map" at bounding box center [190, 479] width 18 height 18
checkbox input "true"
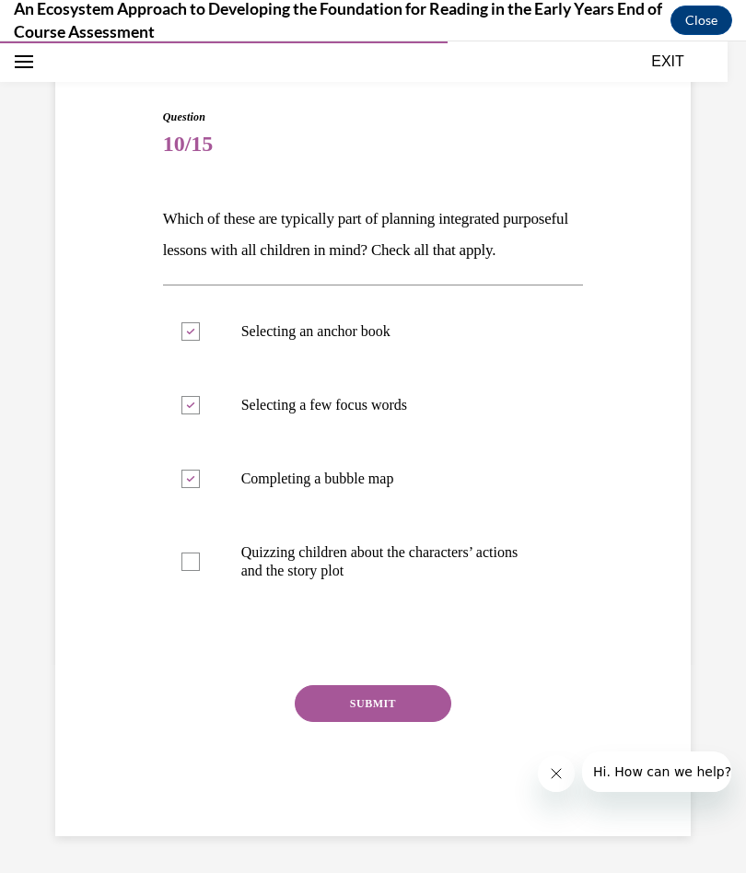
click at [386, 623] on button "SUBMIT" at bounding box center [373, 703] width 157 height 37
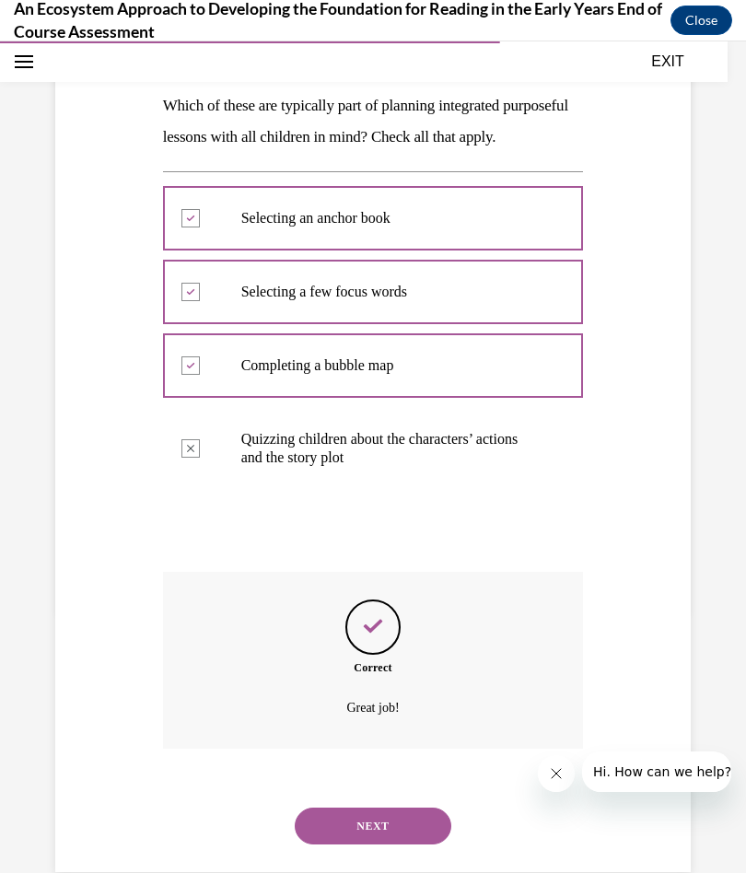
scroll to position [305, 0]
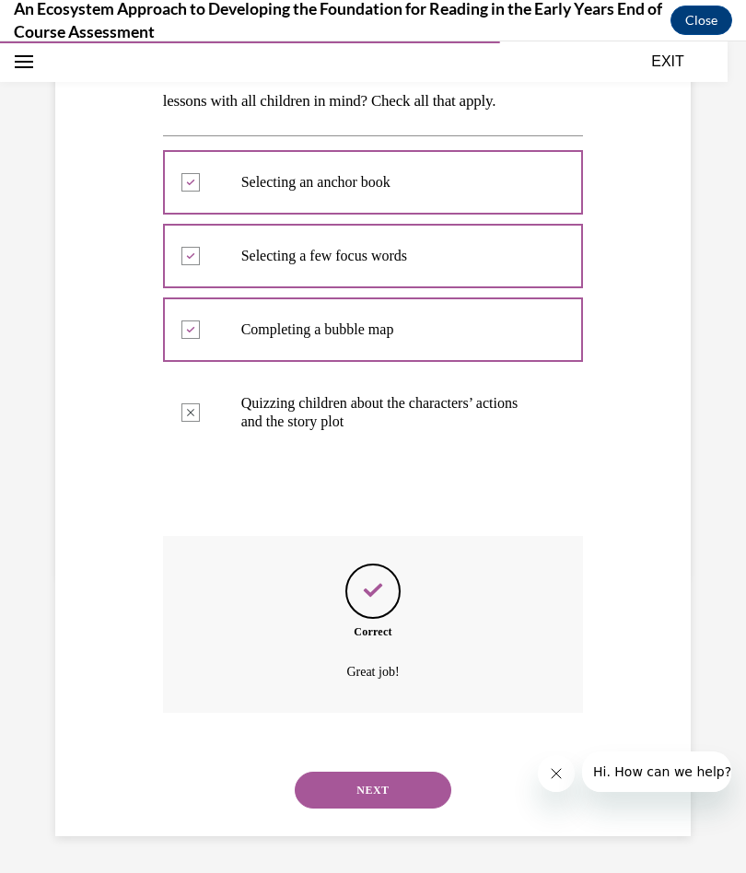
click at [390, 623] on button "NEXT" at bounding box center [373, 790] width 157 height 37
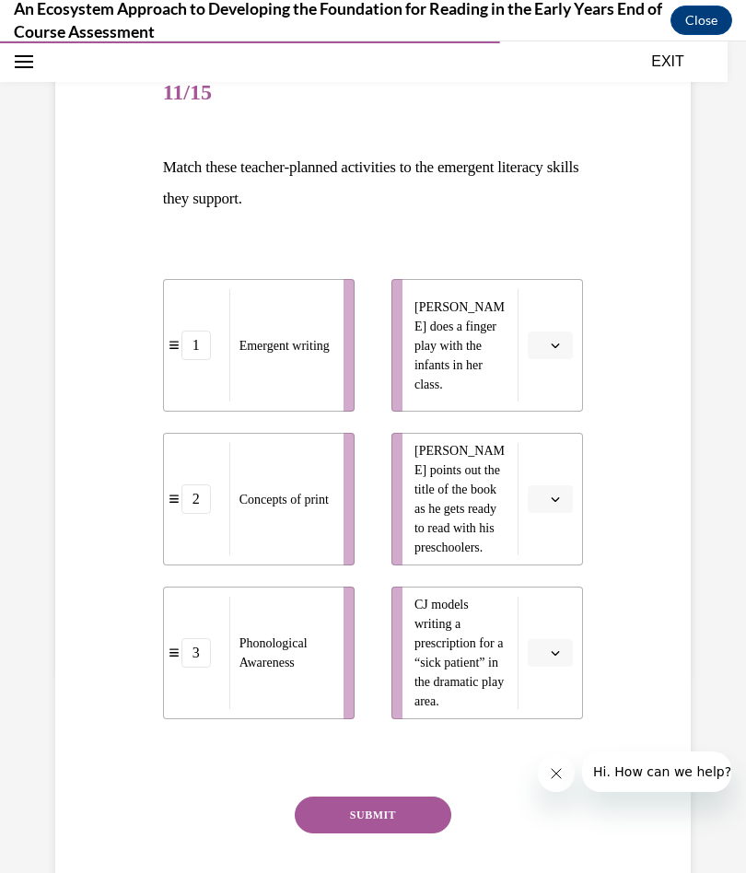
scroll to position [199, 0]
click at [553, 345] on icon "button" at bounding box center [556, 346] width 8 height 5
click at [553, 459] on div "2" at bounding box center [548, 460] width 46 height 37
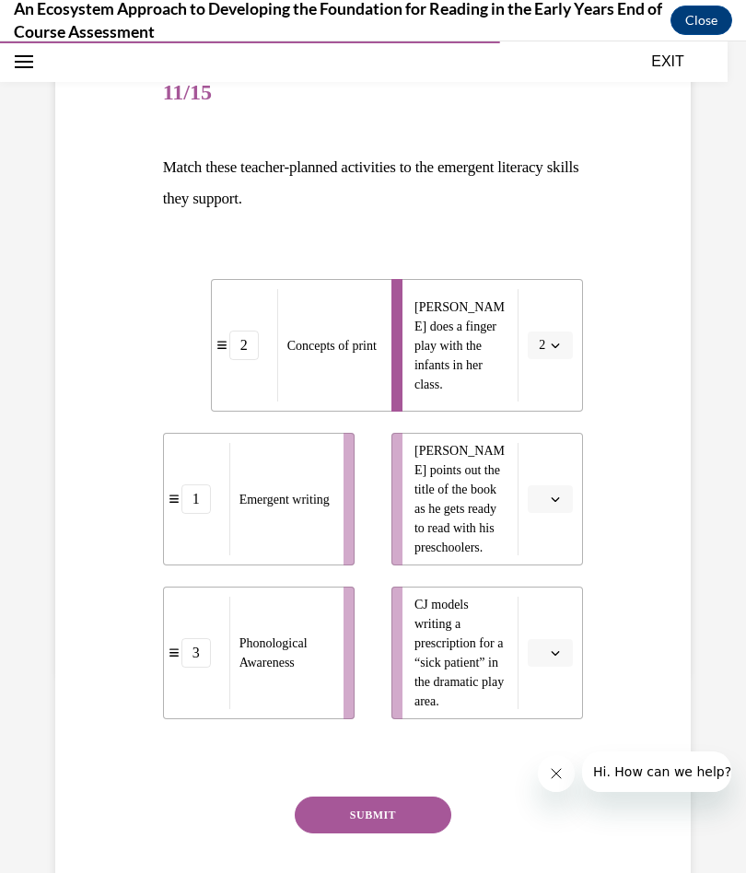
click at [565, 493] on button "button" at bounding box center [550, 499] width 45 height 28
click at [553, 623] on div "3" at bounding box center [548, 651] width 46 height 37
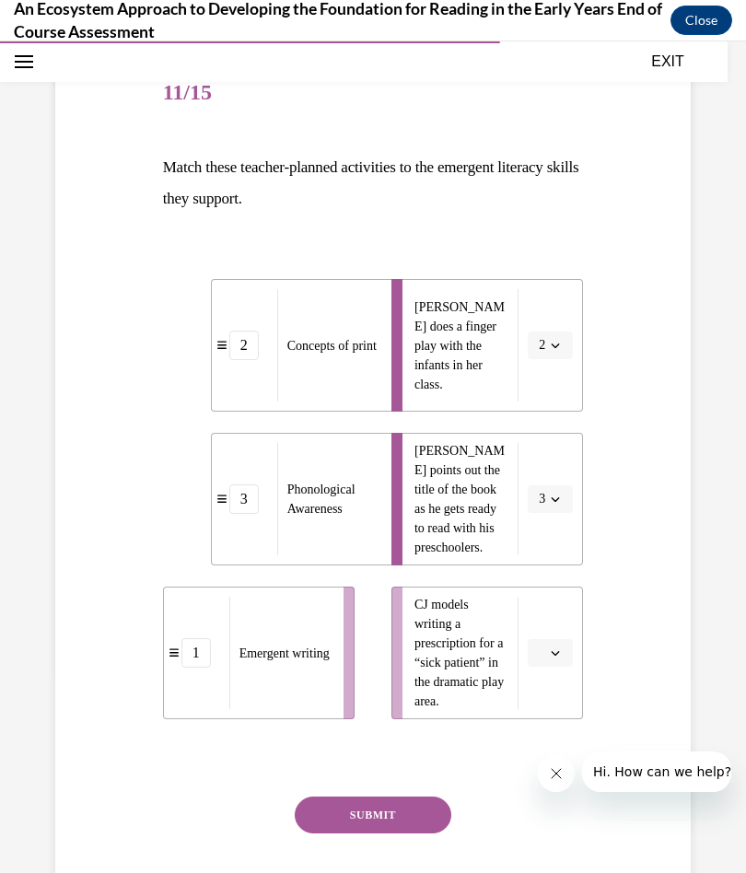
click at [563, 623] on button "button" at bounding box center [550, 653] width 45 height 28
click at [552, 623] on div "1" at bounding box center [548, 731] width 46 height 37
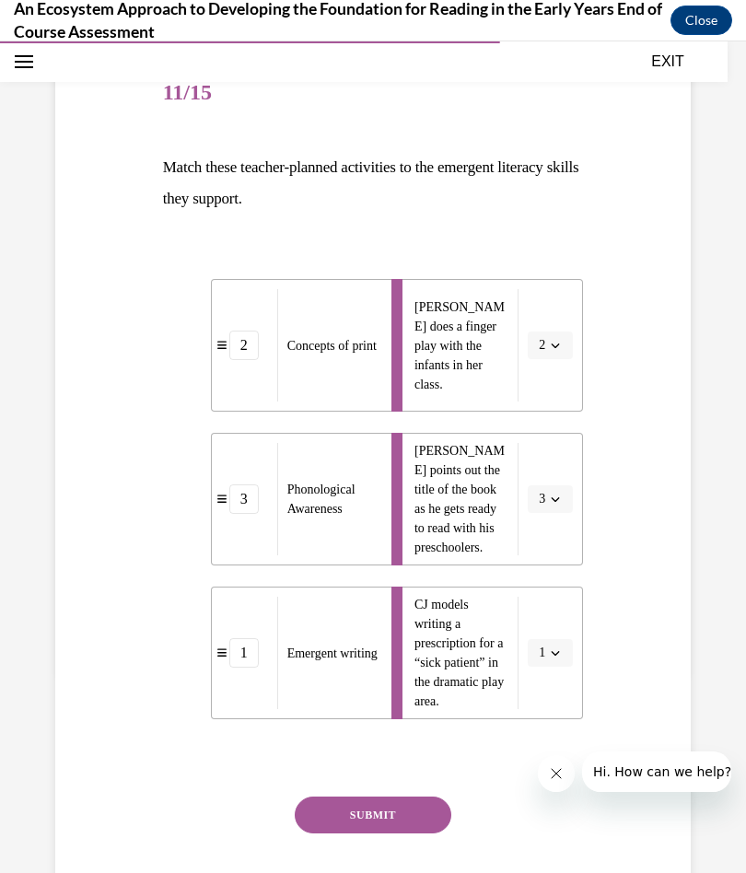
click at [558, 345] on icon "button" at bounding box center [556, 346] width 8 height 5
click at [553, 418] on div "1" at bounding box center [544, 423] width 46 height 37
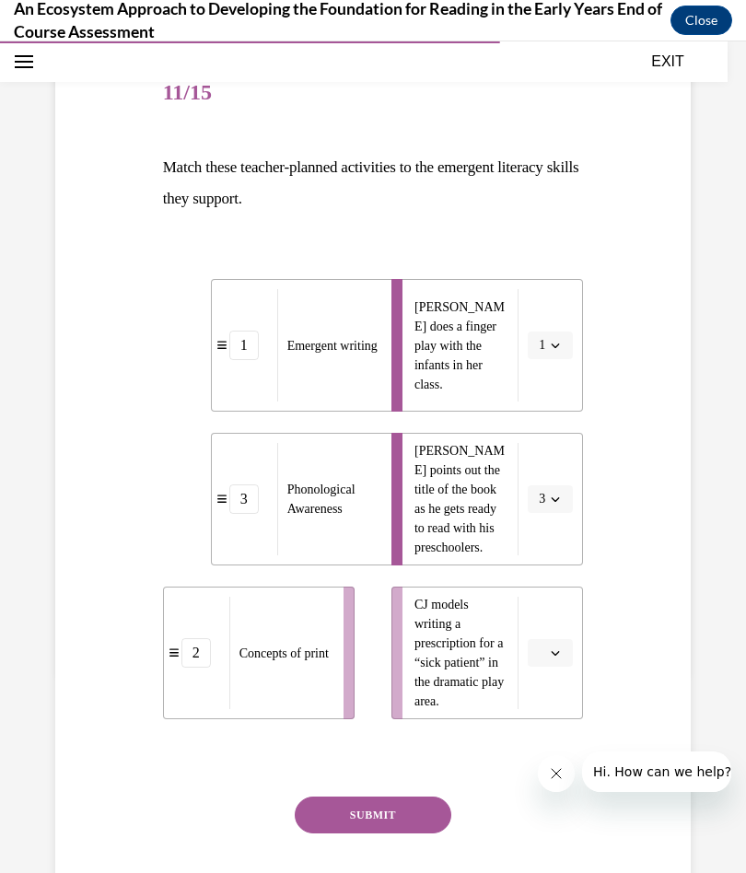
click at [539, 623] on button "button" at bounding box center [550, 653] width 45 height 28
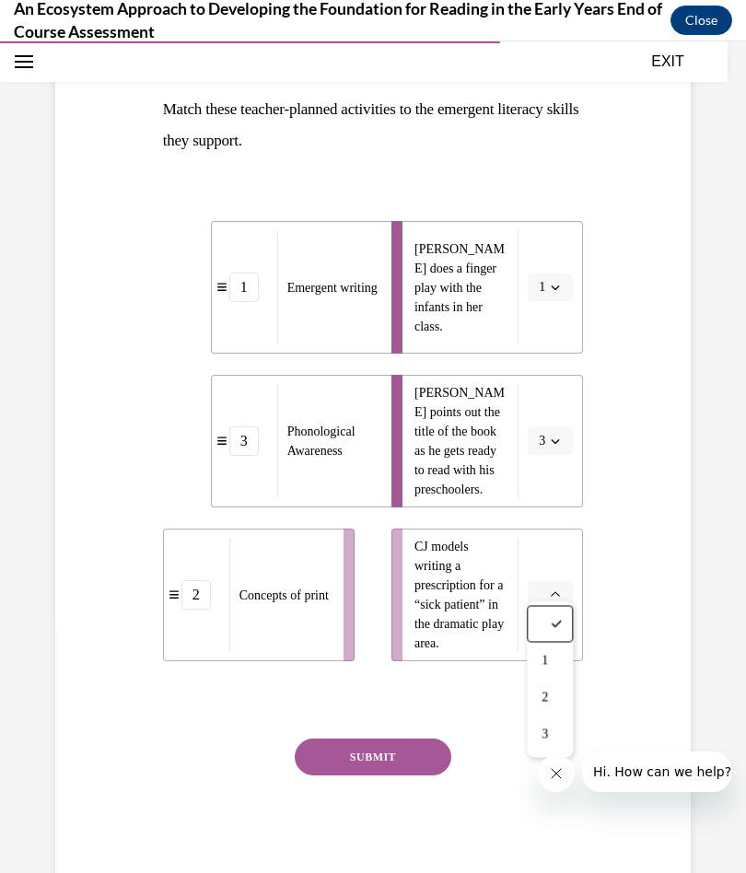
scroll to position [278, 0]
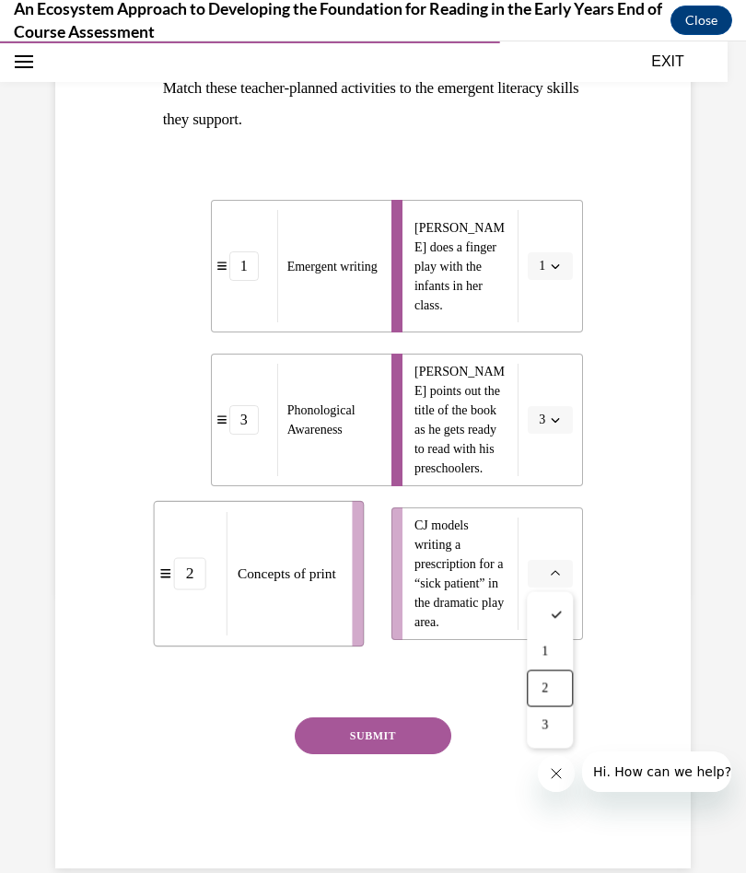
click at [551, 623] on div "2" at bounding box center [550, 688] width 46 height 37
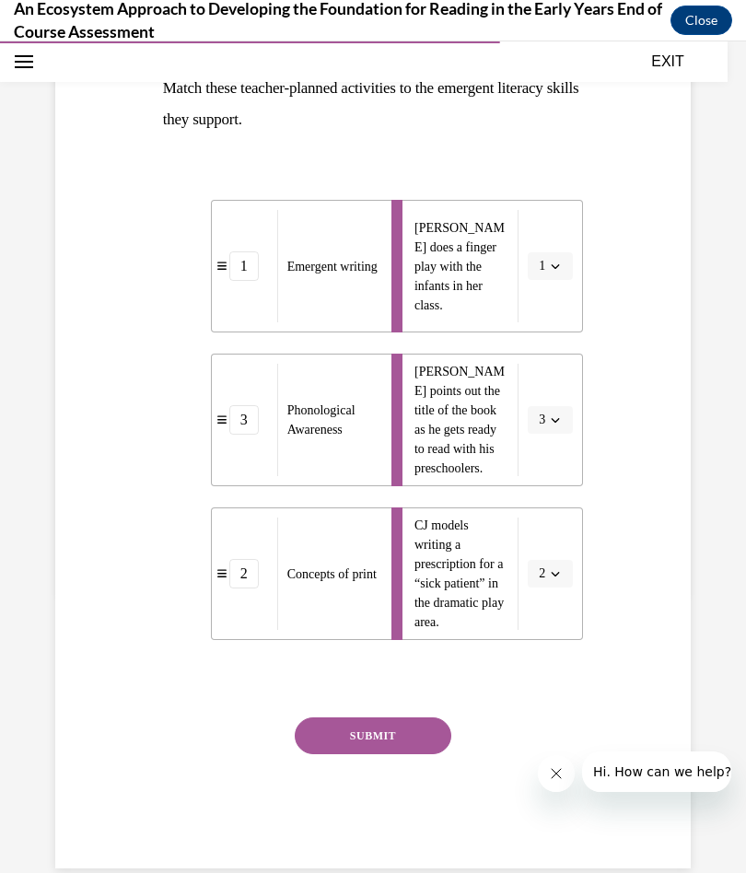
click at [414, 623] on button "SUBMIT" at bounding box center [373, 735] width 157 height 37
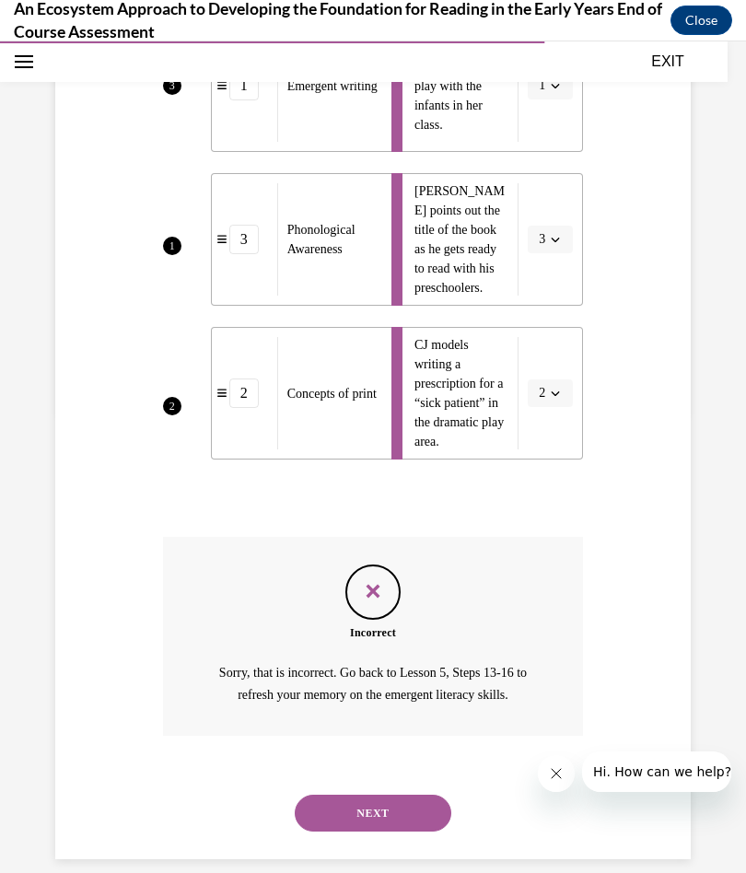
scroll to position [458, 0]
click at [390, 623] on button "NEXT" at bounding box center [373, 814] width 157 height 37
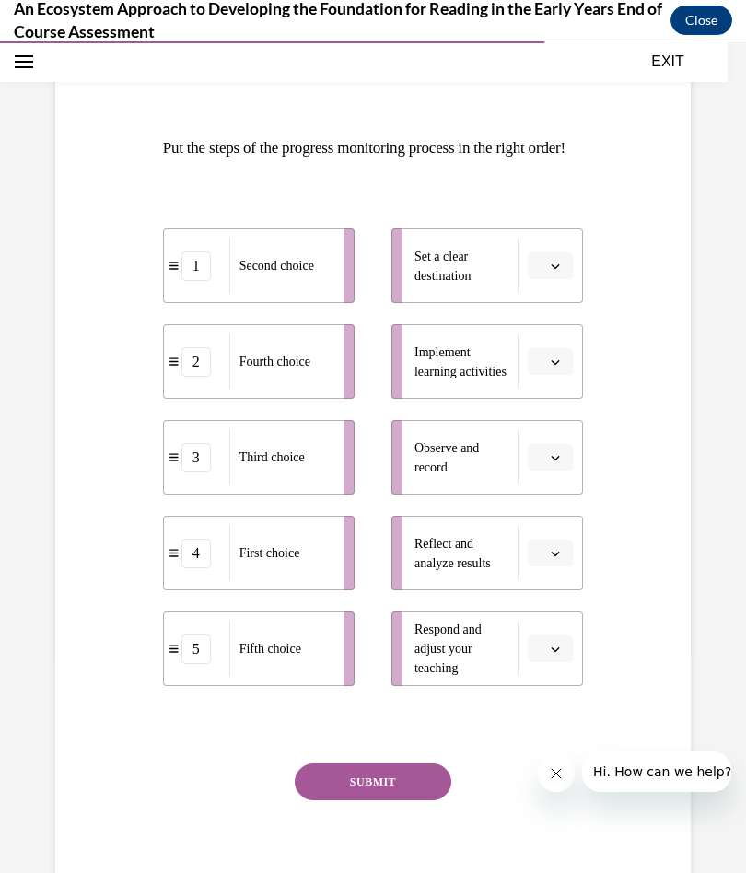
scroll to position [218, 0]
click at [567, 280] on button "button" at bounding box center [550, 266] width 45 height 28
click at [546, 488] on span "4" at bounding box center [543, 485] width 6 height 15
click at [550, 368] on span "button" at bounding box center [555, 361] width 13 height 13
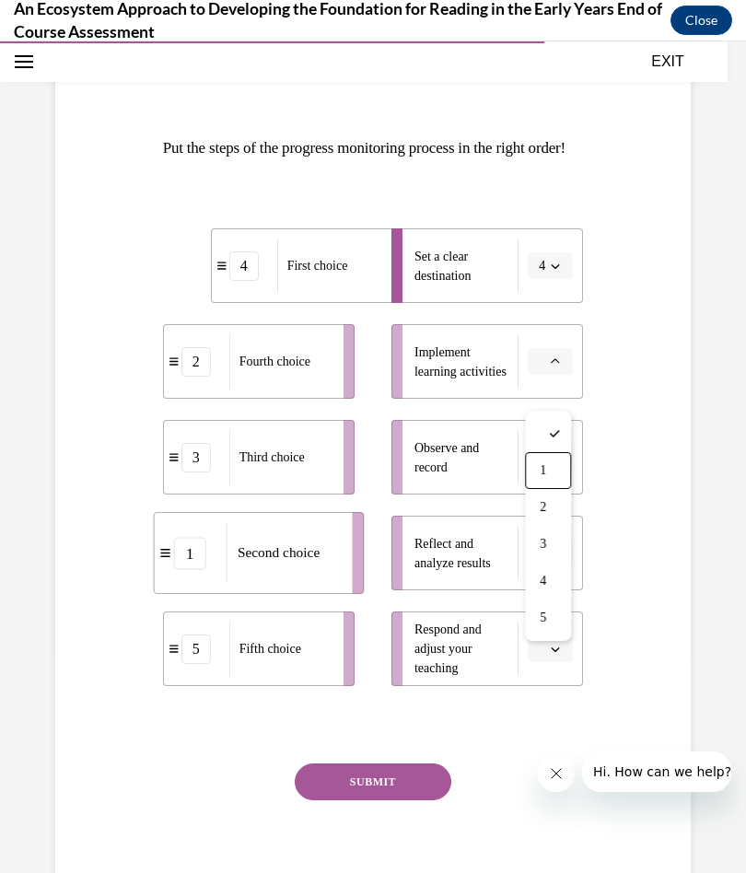
click at [549, 468] on div "1" at bounding box center [548, 470] width 46 height 37
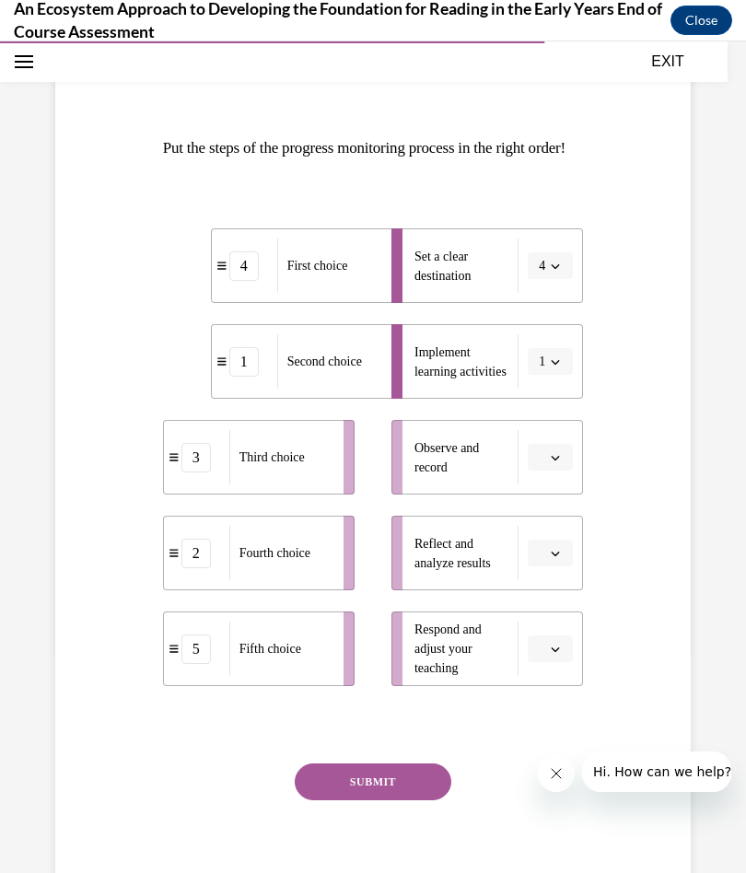
click at [549, 464] on span "button" at bounding box center [555, 457] width 13 height 13
click at [550, 623] on div "3" at bounding box center [548, 640] width 46 height 37
click at [553, 556] on icon "button" at bounding box center [556, 554] width 8 height 5
click at [546, 623] on span "2" at bounding box center [543, 699] width 6 height 15
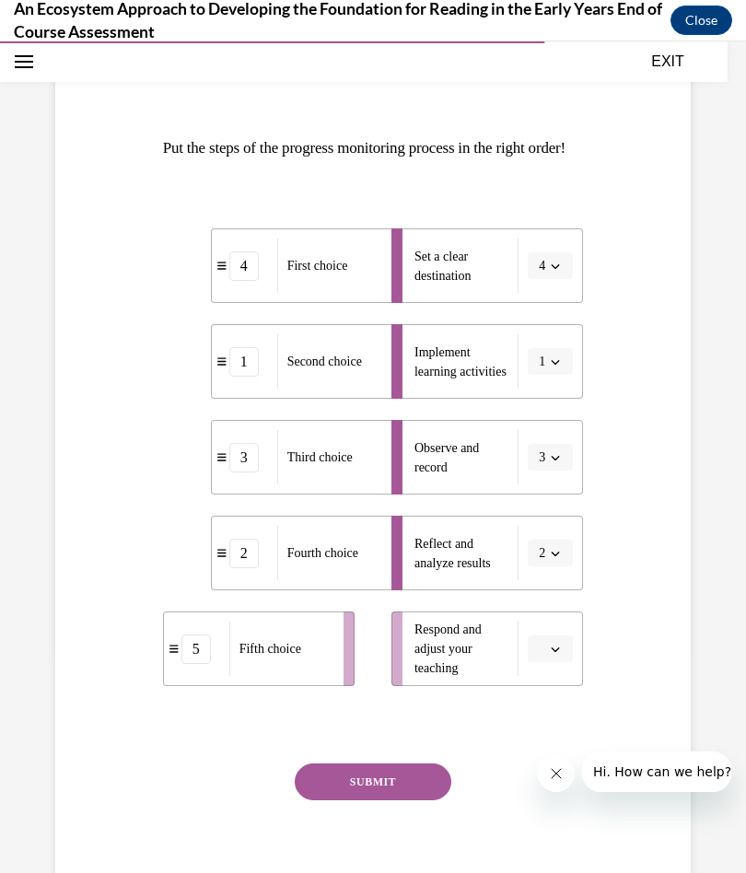
click at [548, 623] on button "button" at bounding box center [550, 649] width 45 height 28
click at [546, 623] on span "5" at bounding box center [543, 639] width 6 height 15
click at [408, 623] on button "SUBMIT" at bounding box center [373, 781] width 157 height 37
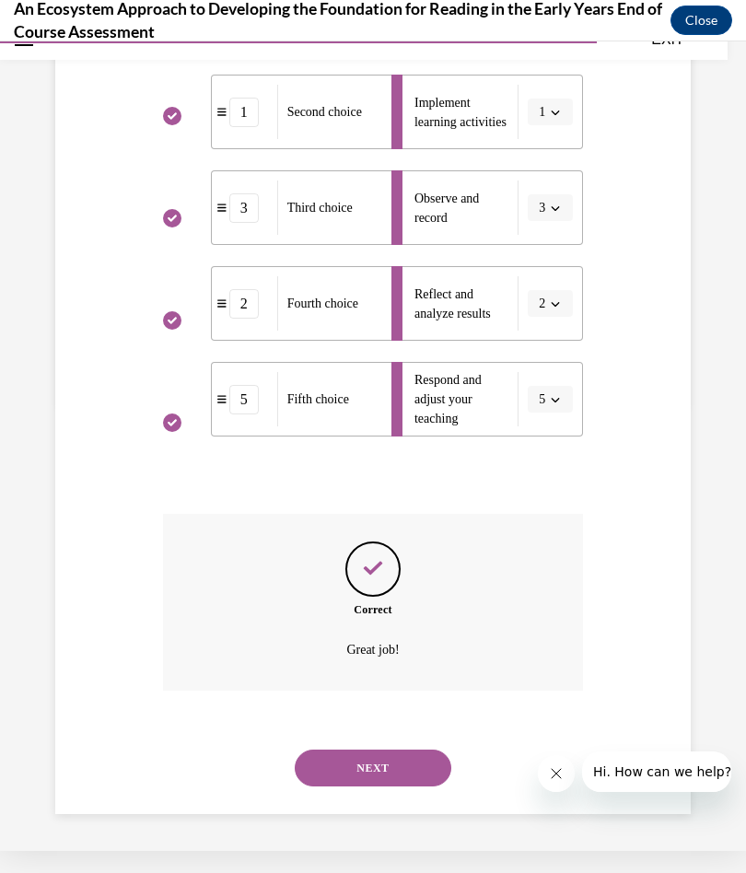
click at [417, 623] on button "NEXT" at bounding box center [373, 768] width 157 height 37
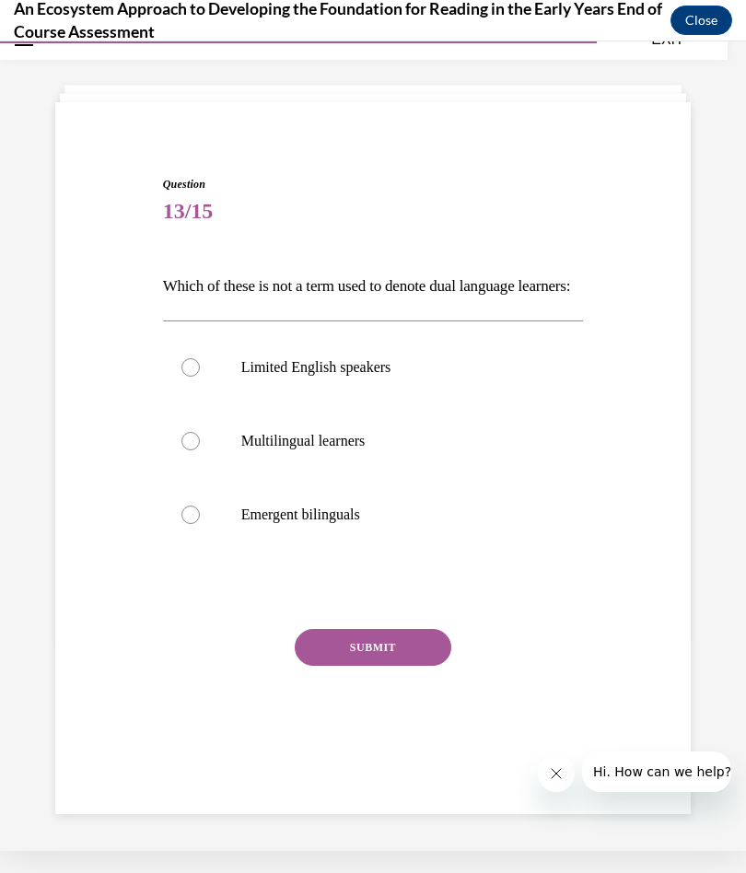
scroll to position [58, 0]
click at [194, 385] on label "Limited English speakers" at bounding box center [373, 368] width 421 height 74
click at [194, 377] on input "Limited English speakers" at bounding box center [190, 367] width 18 height 18
radio input "true"
click at [416, 623] on button "SUBMIT" at bounding box center [373, 647] width 157 height 37
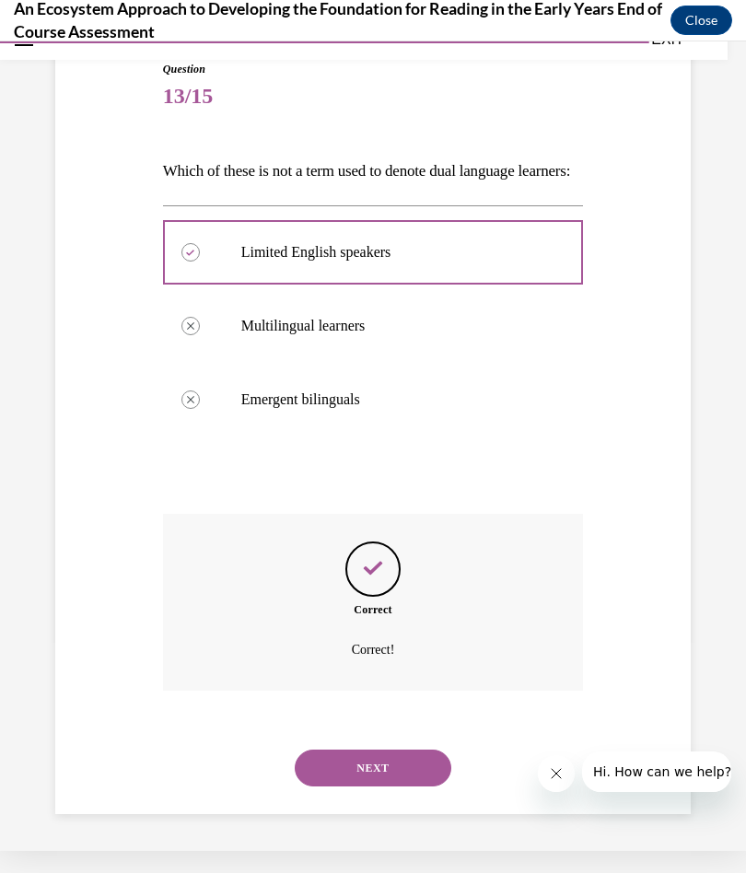
click at [395, 623] on button "NEXT" at bounding box center [373, 768] width 157 height 37
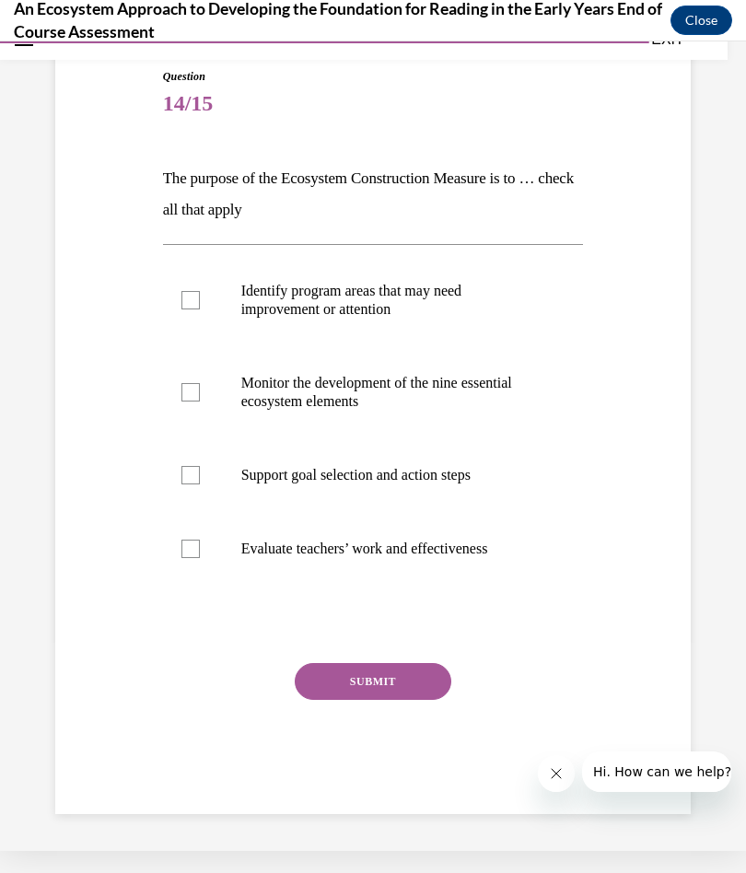
scroll to position [144, 0]
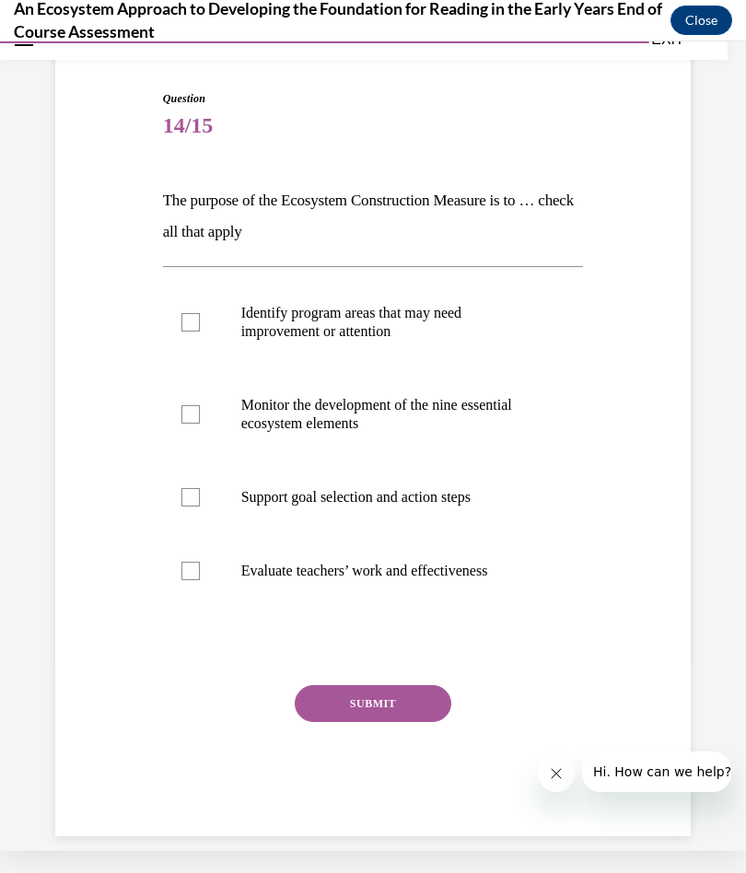
click at [207, 320] on label "Identify program areas that may need improvement or attention" at bounding box center [373, 322] width 421 height 92
click at [200, 320] on input "Identify program areas that may need improvement or attention" at bounding box center [190, 322] width 18 height 18
checkbox input "true"
click at [196, 394] on label "Monitor the development of the nine essential ecosystem elements" at bounding box center [373, 414] width 421 height 92
click at [196, 405] on input "Monitor the development of the nine essential ecosystem elements" at bounding box center [190, 414] width 18 height 18
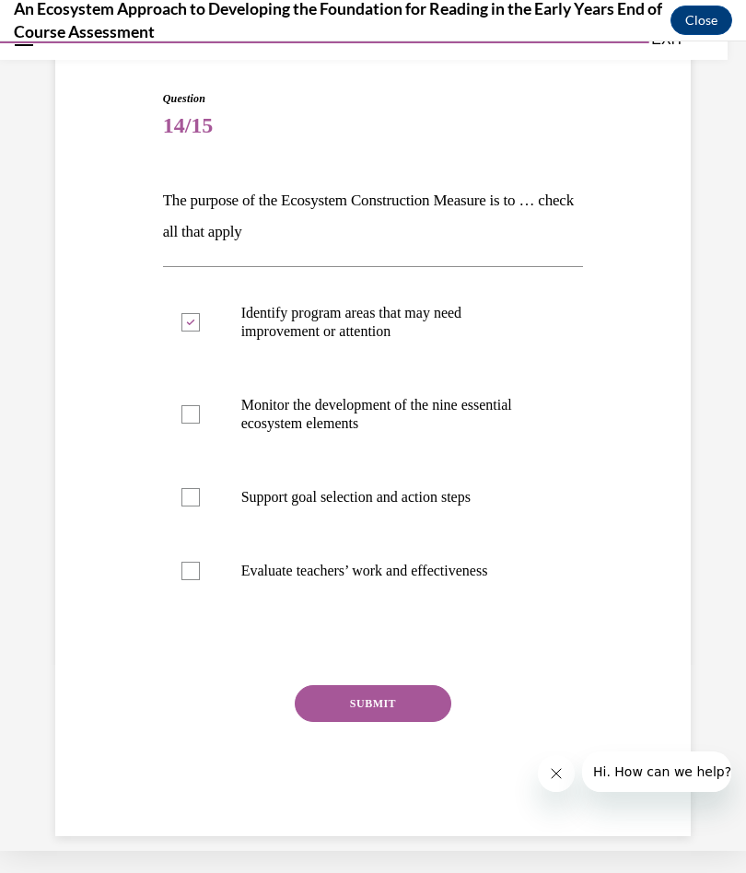
checkbox input "true"
click at [187, 520] on label "Support goal selection and action steps" at bounding box center [373, 497] width 421 height 74
click at [187, 507] on input "Support goal selection and action steps" at bounding box center [190, 497] width 18 height 18
checkbox input "true"
click at [398, 623] on button "SUBMIT" at bounding box center [373, 703] width 157 height 37
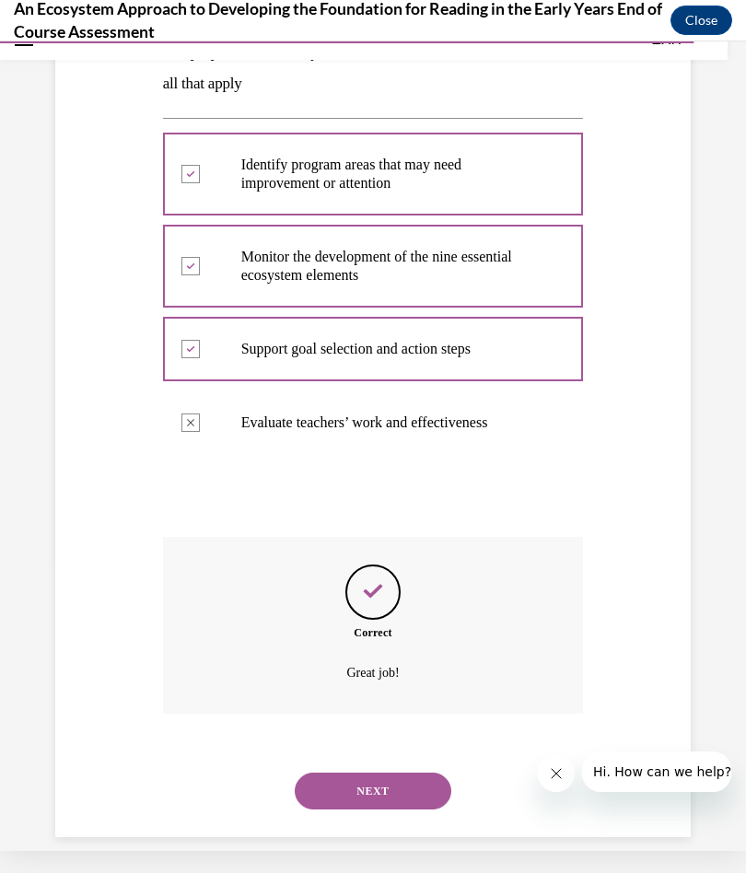
click at [378, 623] on button "NEXT" at bounding box center [373, 791] width 157 height 37
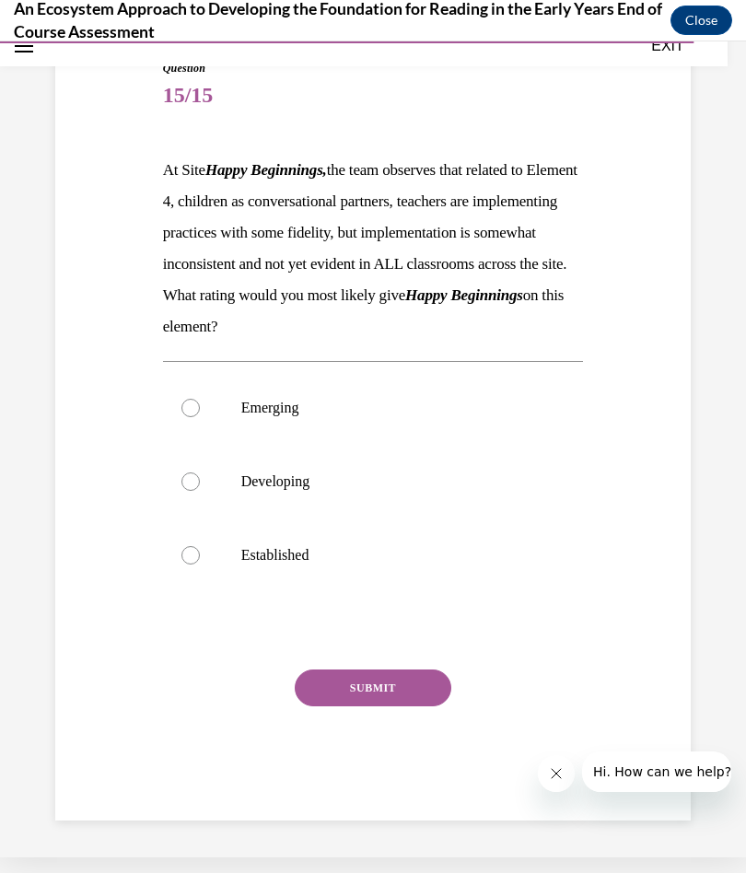
scroll to position [190, 0]
click at [198, 414] on label "Emerging" at bounding box center [373, 408] width 421 height 74
click at [198, 414] on input "Emerging" at bounding box center [190, 408] width 18 height 18
radio input "true"
click at [383, 623] on button "SUBMIT" at bounding box center [373, 688] width 157 height 37
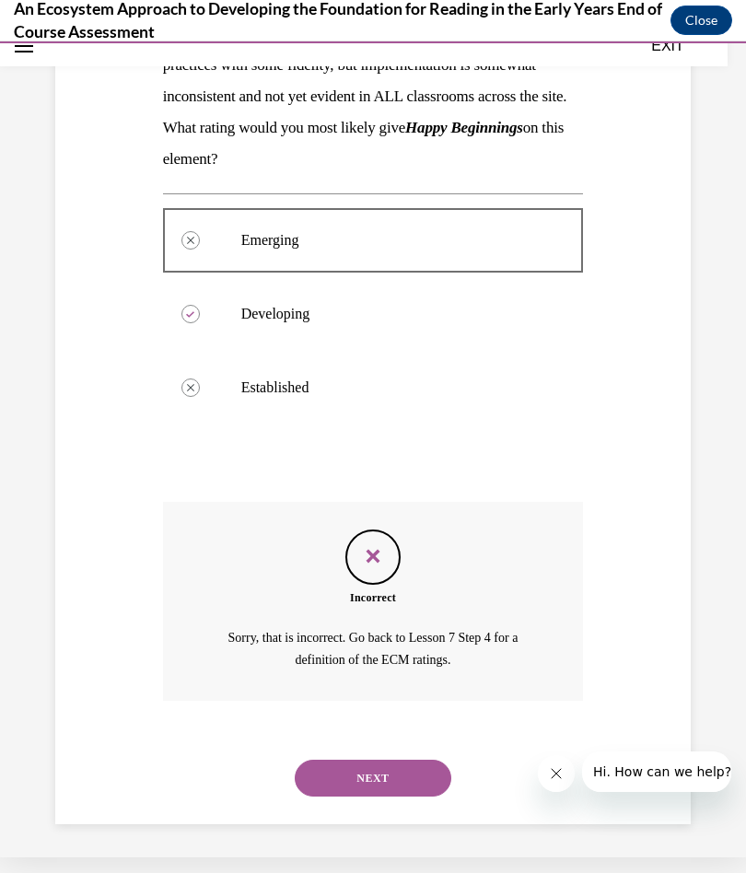
scroll to position [359, 0]
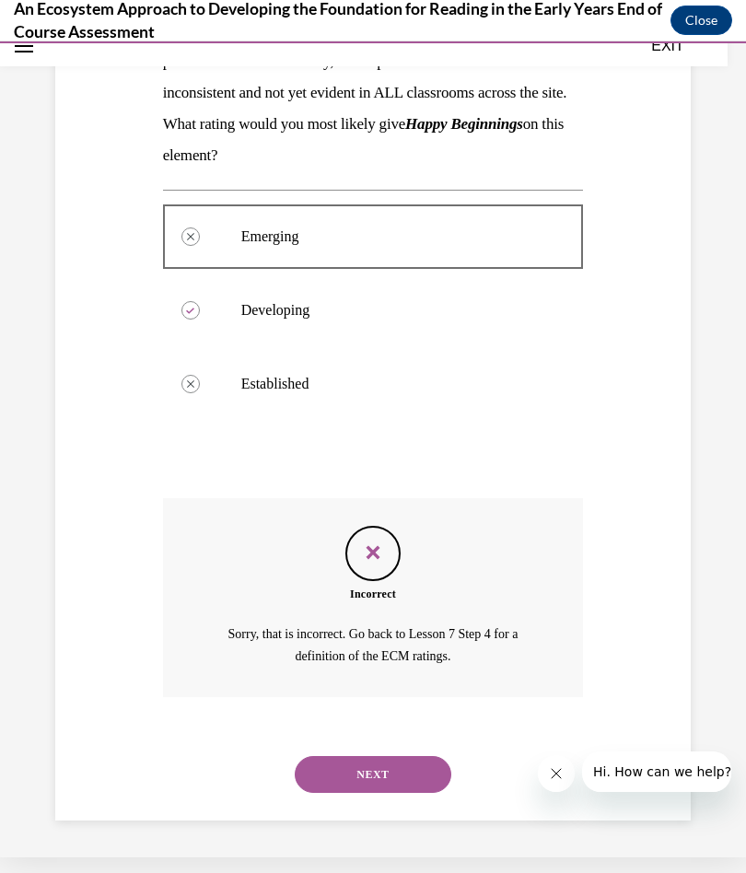
click at [421, 623] on button "NEXT" at bounding box center [373, 774] width 157 height 37
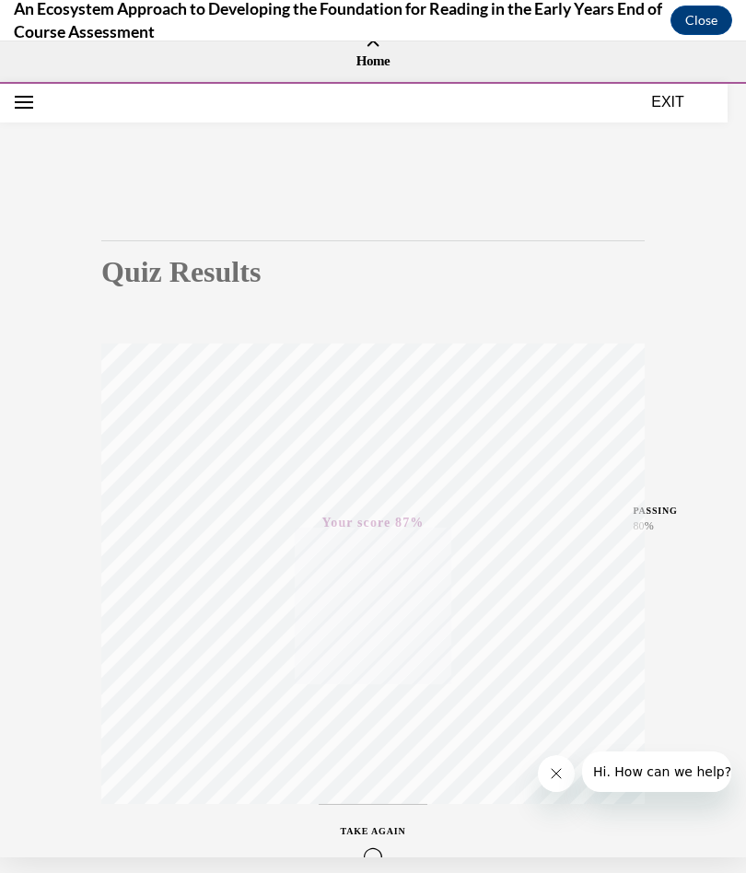
scroll to position [0, 0]
click at [667, 100] on button "EXIT" at bounding box center [667, 102] width 111 height 22
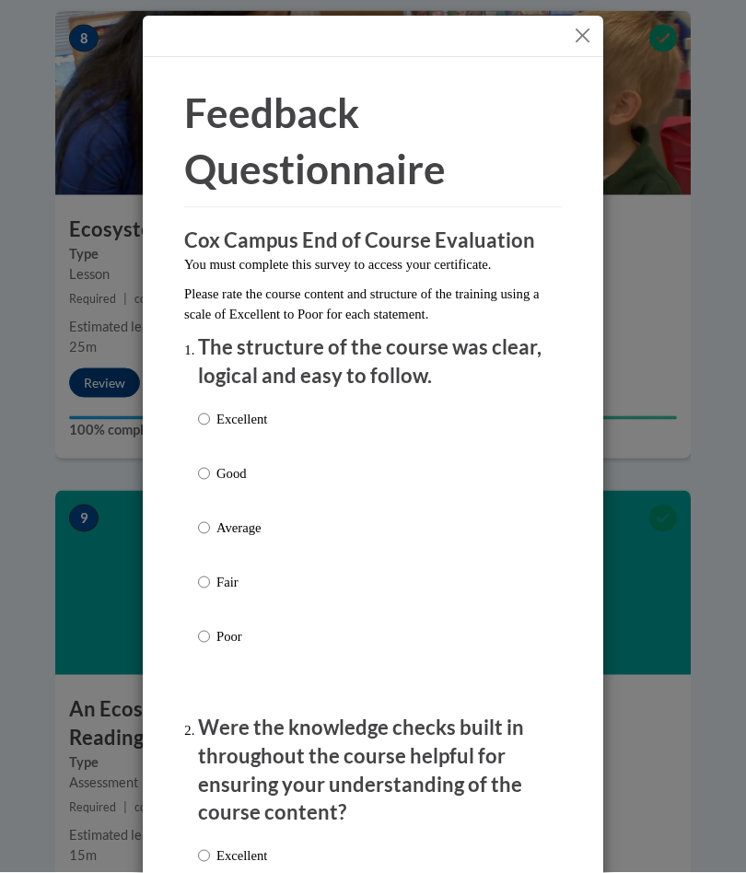
scroll to position [4078, 0]
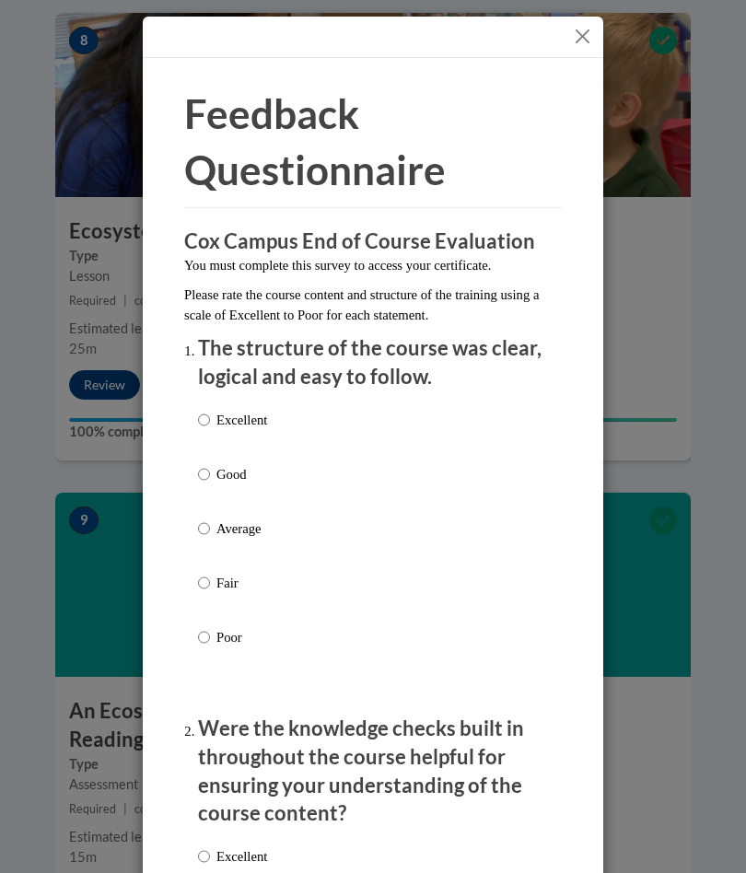
click at [204, 417] on input "Excellent" at bounding box center [204, 420] width 12 height 20
radio input "true"
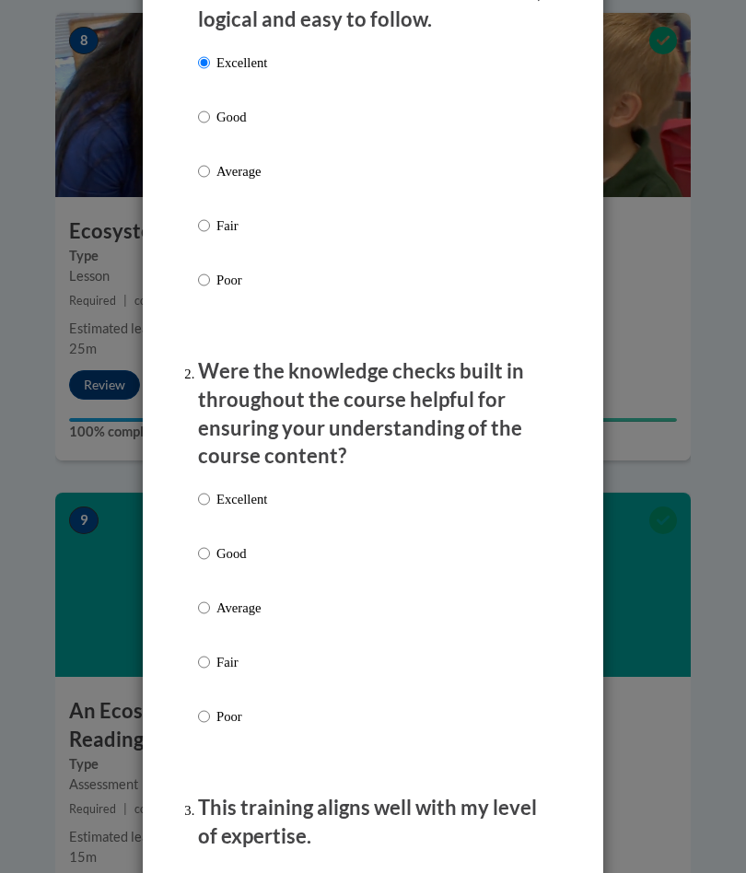
scroll to position [382, 0]
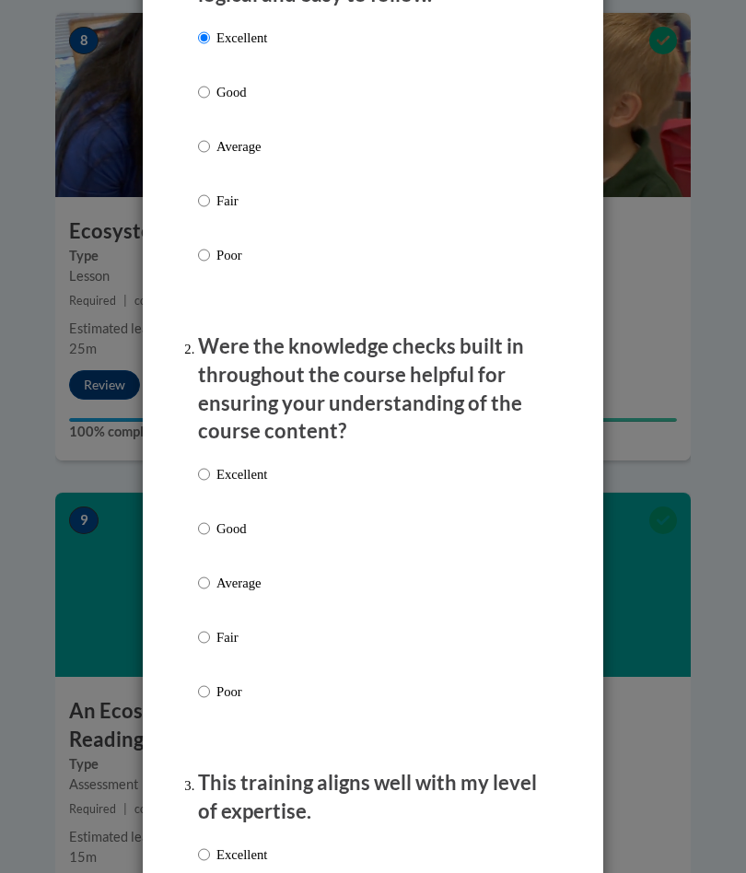
click at [214, 464] on label "Excellent" at bounding box center [232, 489] width 69 height 50
click at [210, 464] on input "Excellent" at bounding box center [204, 474] width 12 height 20
radio input "true"
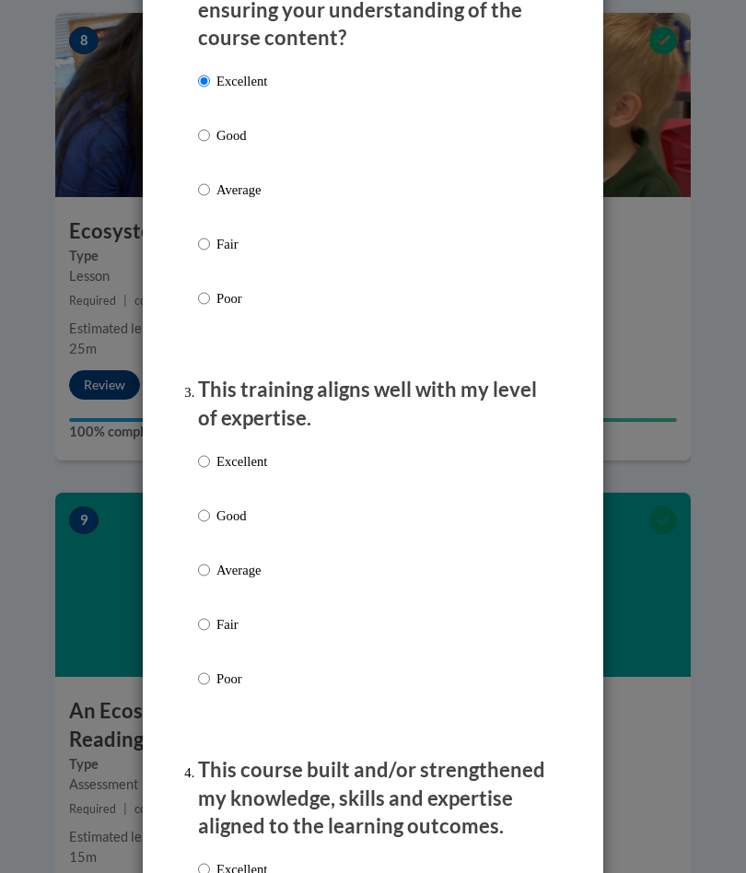
scroll to position [786, 0]
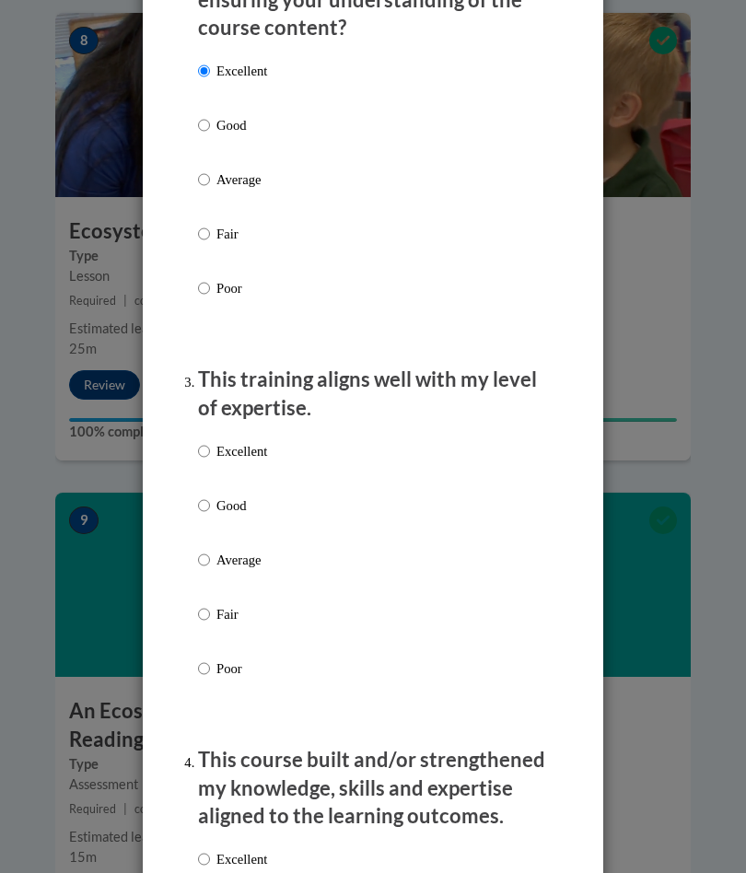
click at [246, 453] on p "Excellent" at bounding box center [241, 451] width 51 height 20
click at [210, 453] on input "Excellent" at bounding box center [204, 451] width 12 height 20
radio input "true"
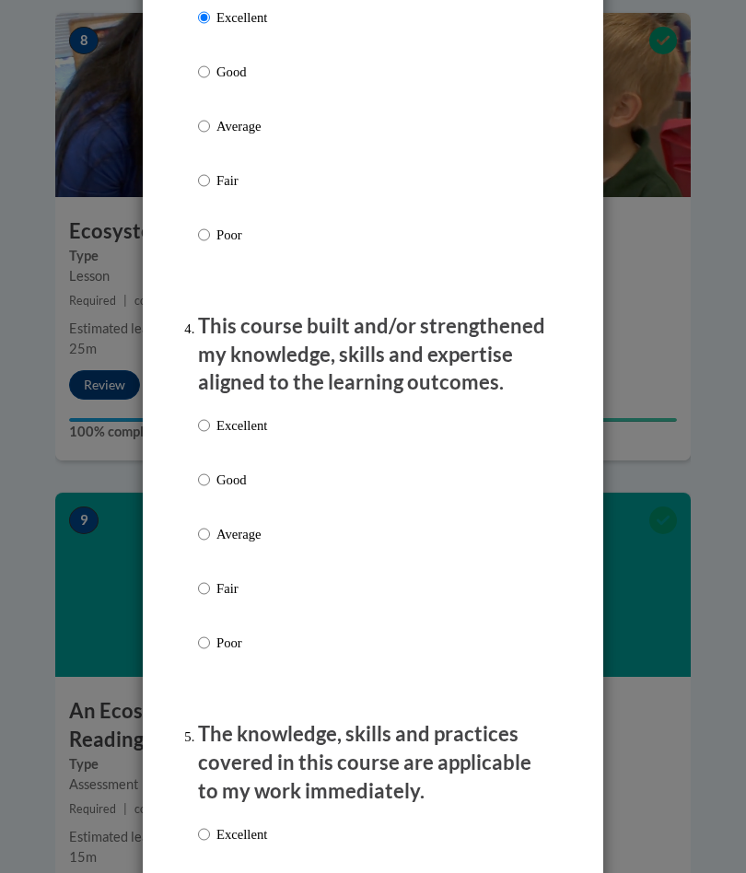
scroll to position [1221, 0]
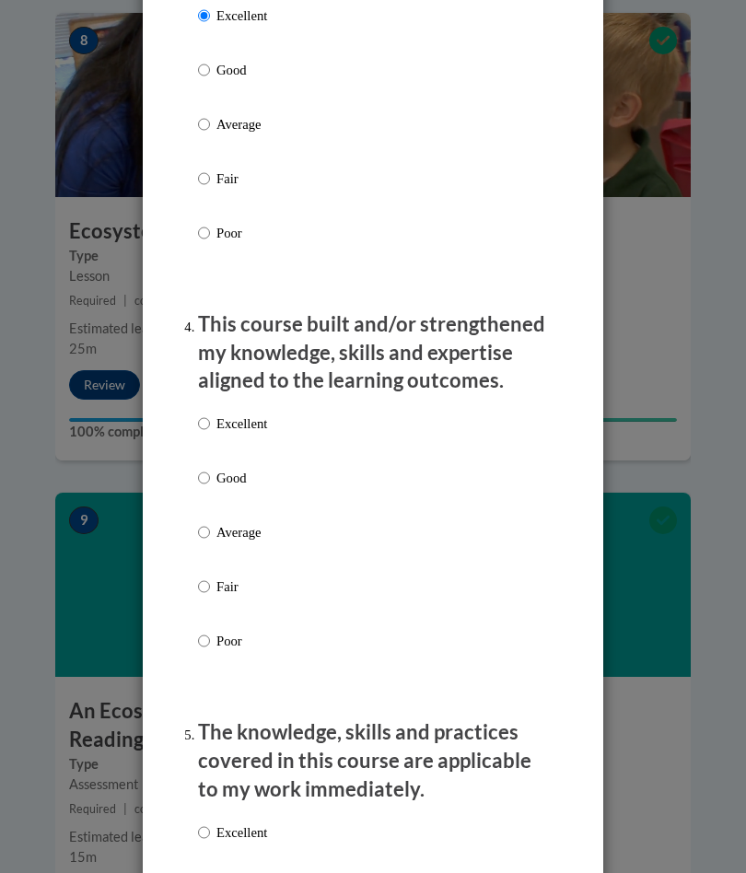
click at [237, 423] on p "Excellent" at bounding box center [241, 423] width 51 height 20
click at [210, 423] on input "Excellent" at bounding box center [204, 423] width 12 height 20
radio input "true"
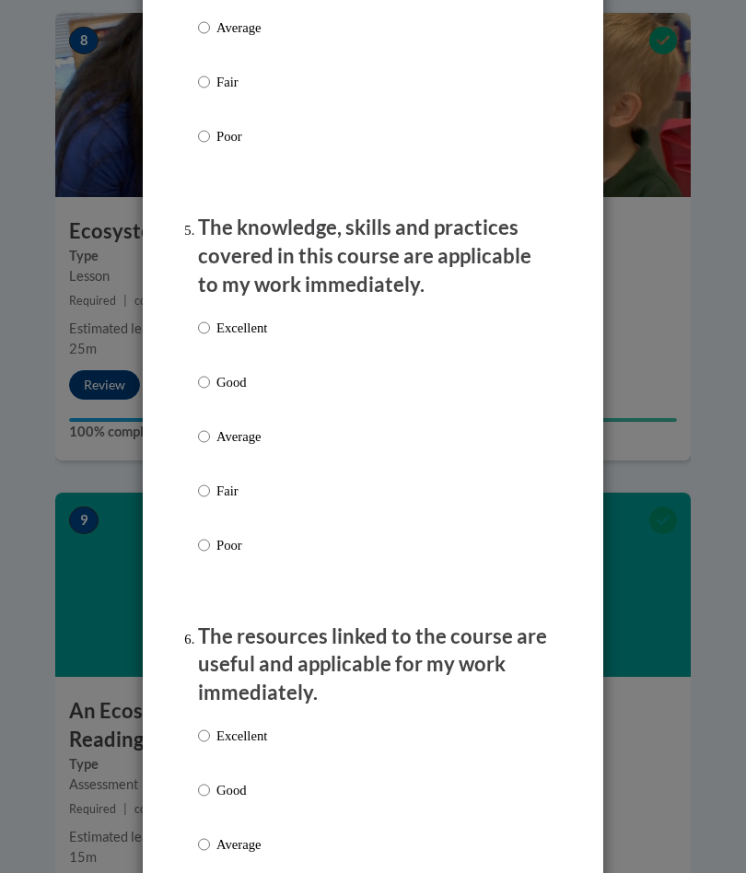
scroll to position [1727, 0]
click at [243, 320] on p "Excellent" at bounding box center [241, 327] width 51 height 20
click at [210, 320] on input "Excellent" at bounding box center [204, 327] width 12 height 20
radio input "true"
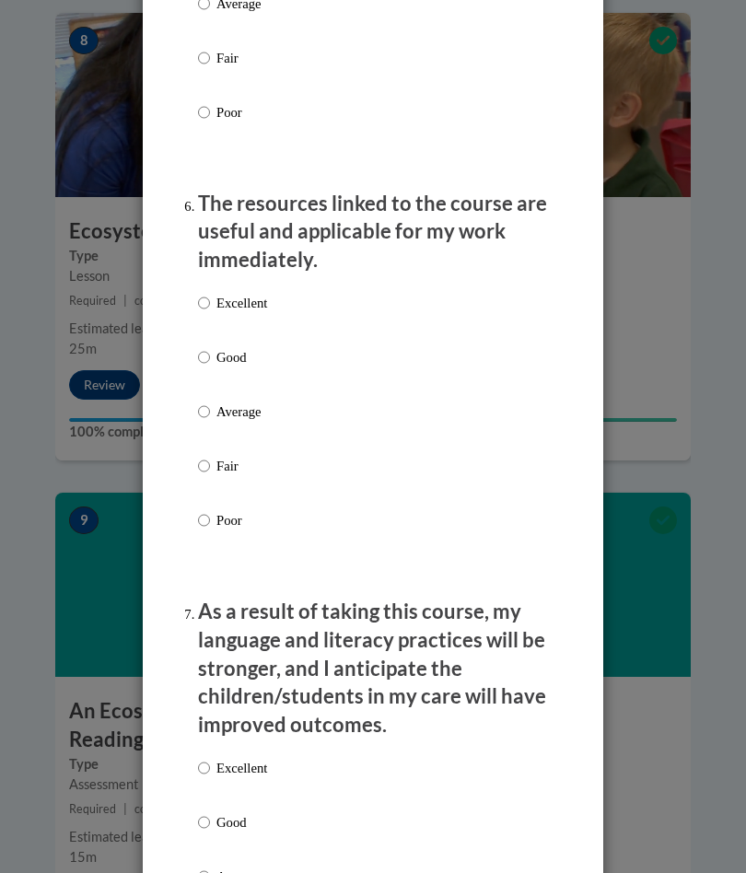
scroll to position [2166, 0]
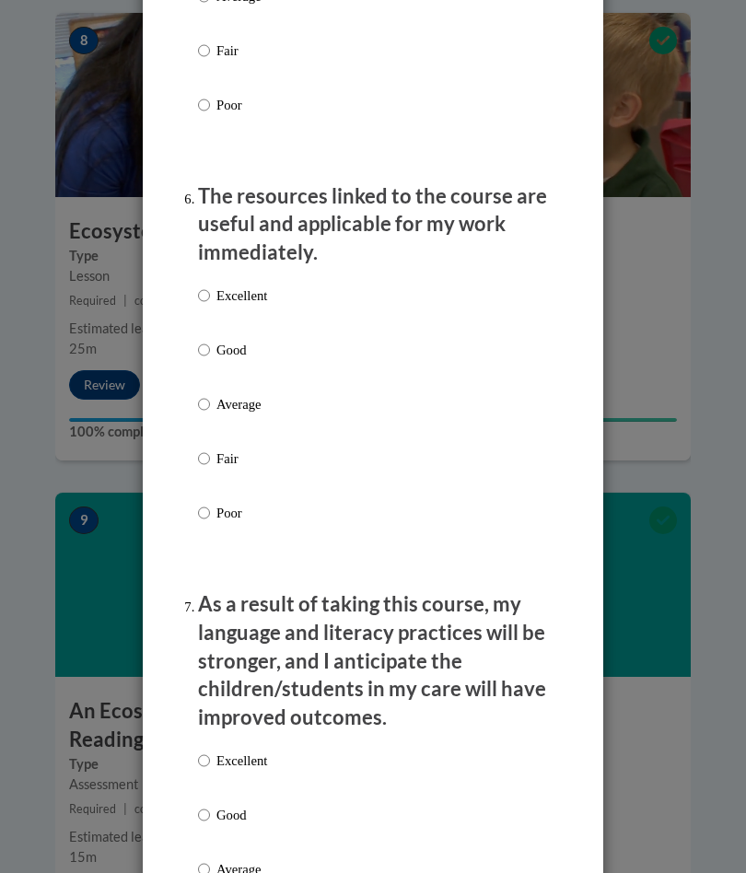
click at [226, 290] on p "Excellent" at bounding box center [241, 295] width 51 height 20
click at [210, 290] on input "Excellent" at bounding box center [204, 295] width 12 height 20
radio input "true"
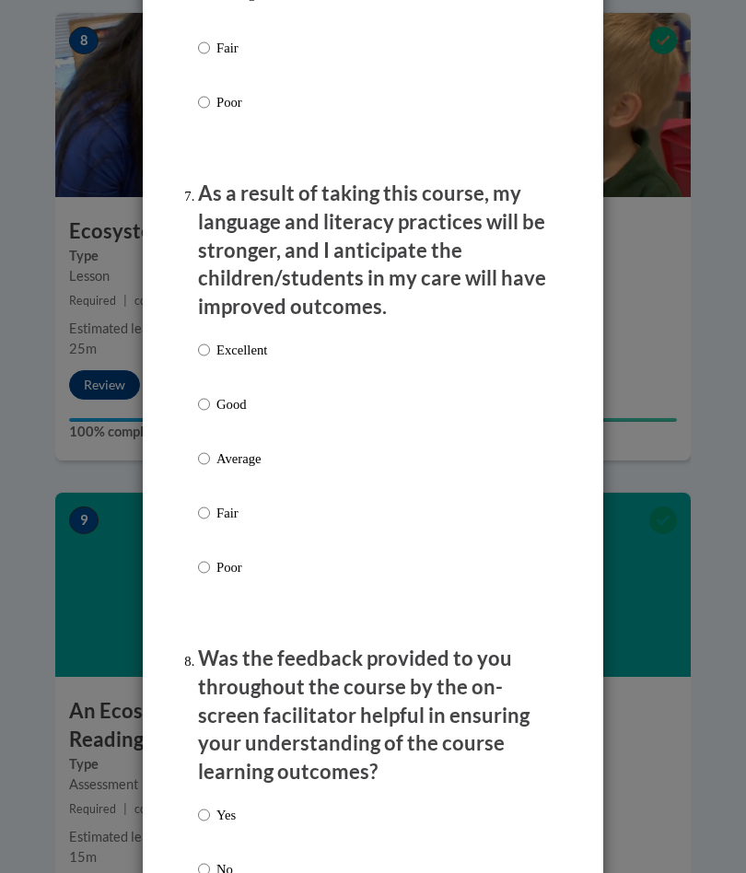
scroll to position [2578, 0]
click at [252, 341] on p "Excellent" at bounding box center [241, 349] width 51 height 20
click at [210, 341] on input "Excellent" at bounding box center [204, 349] width 12 height 20
radio input "true"
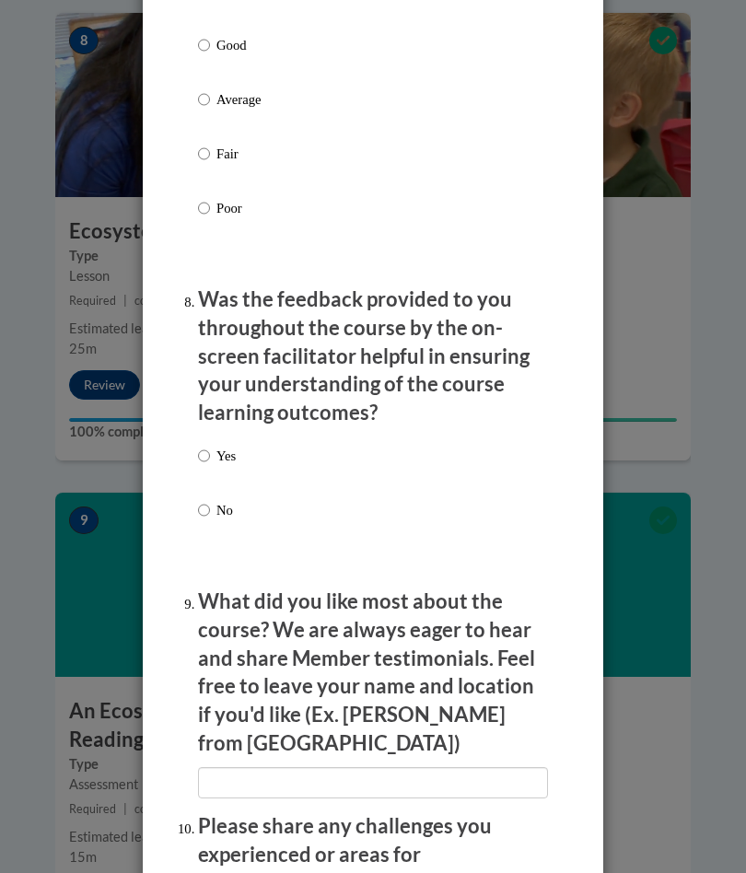
scroll to position [2988, 0]
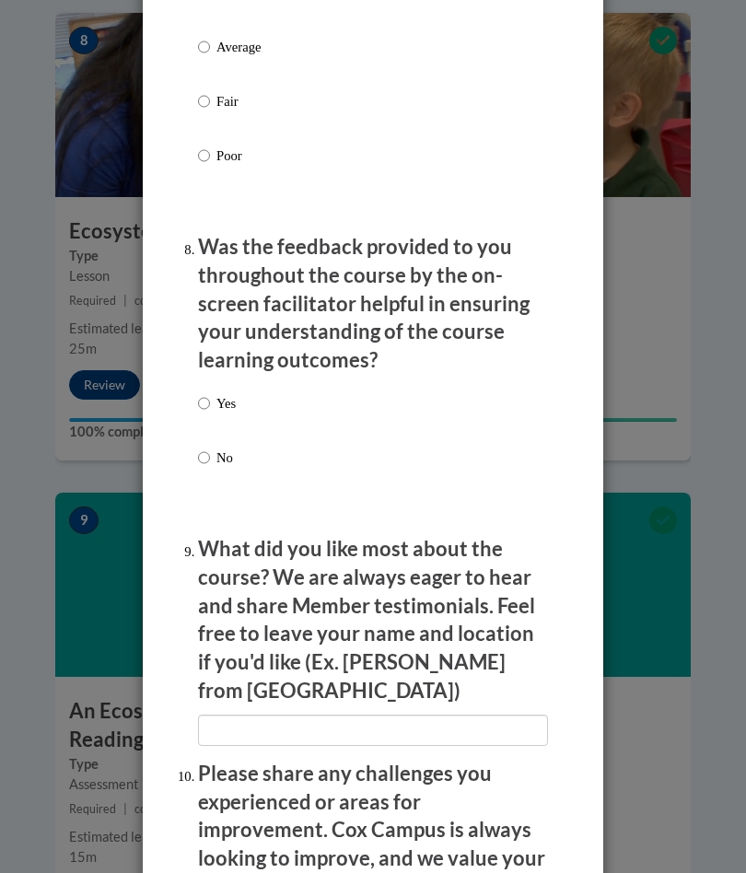
click at [219, 393] on p "Yes" at bounding box center [225, 403] width 19 height 20
click at [210, 393] on input "Yes" at bounding box center [204, 403] width 12 height 20
radio input "true"
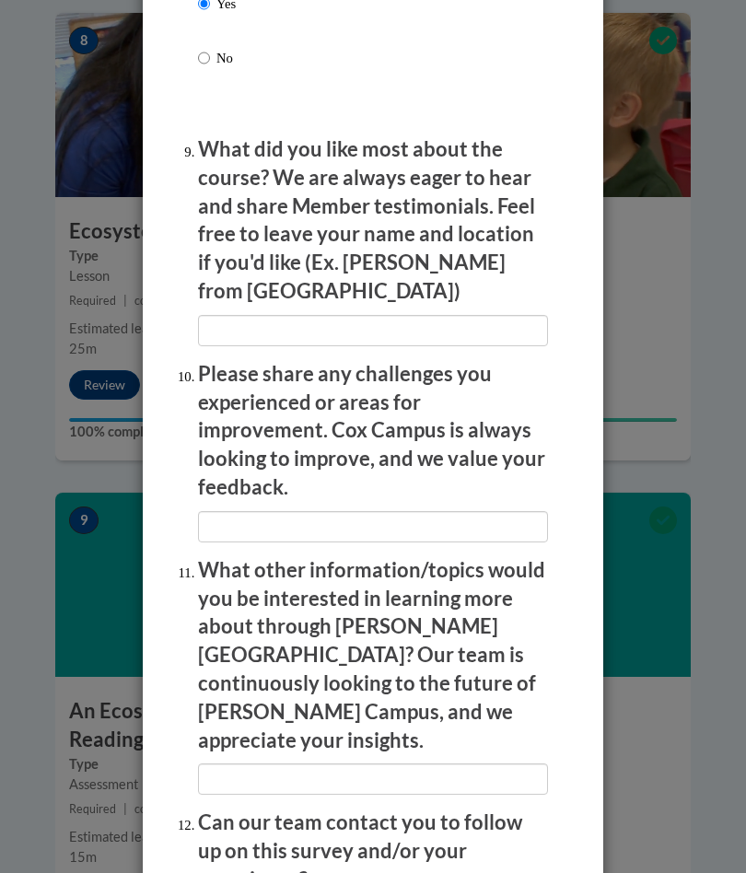
scroll to position [3388, 0]
radio input "true"
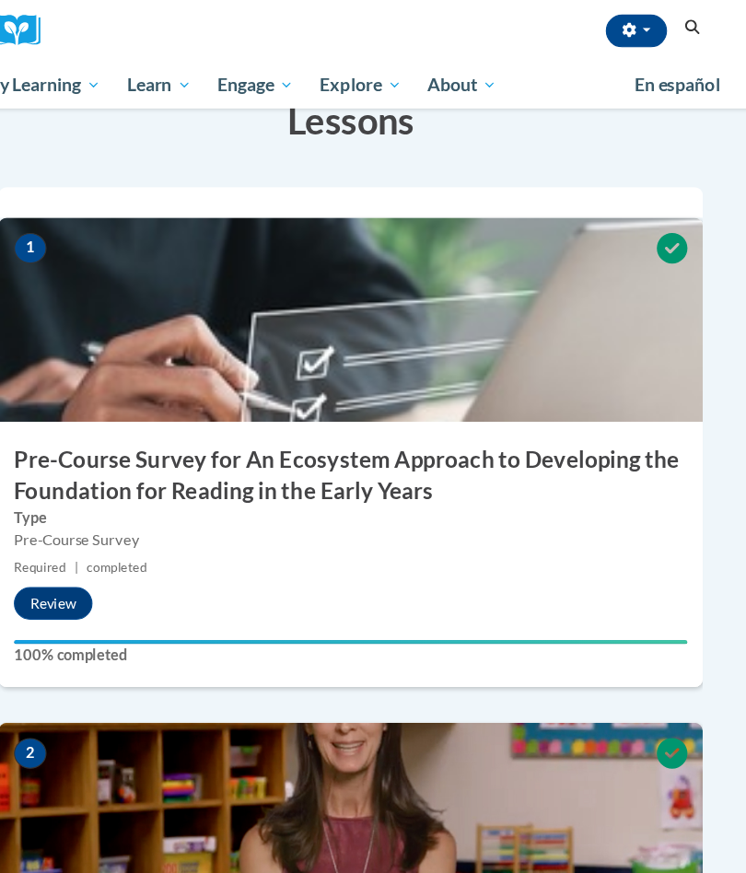
scroll to position [0, 0]
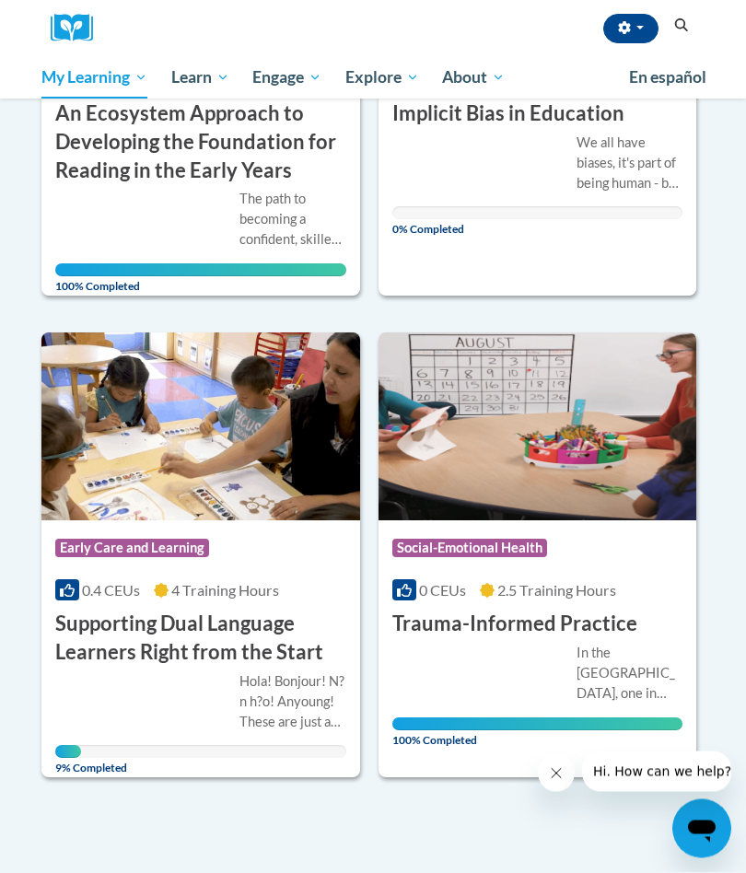
scroll to position [509, 0]
click at [145, 398] on img at bounding box center [200, 426] width 319 height 188
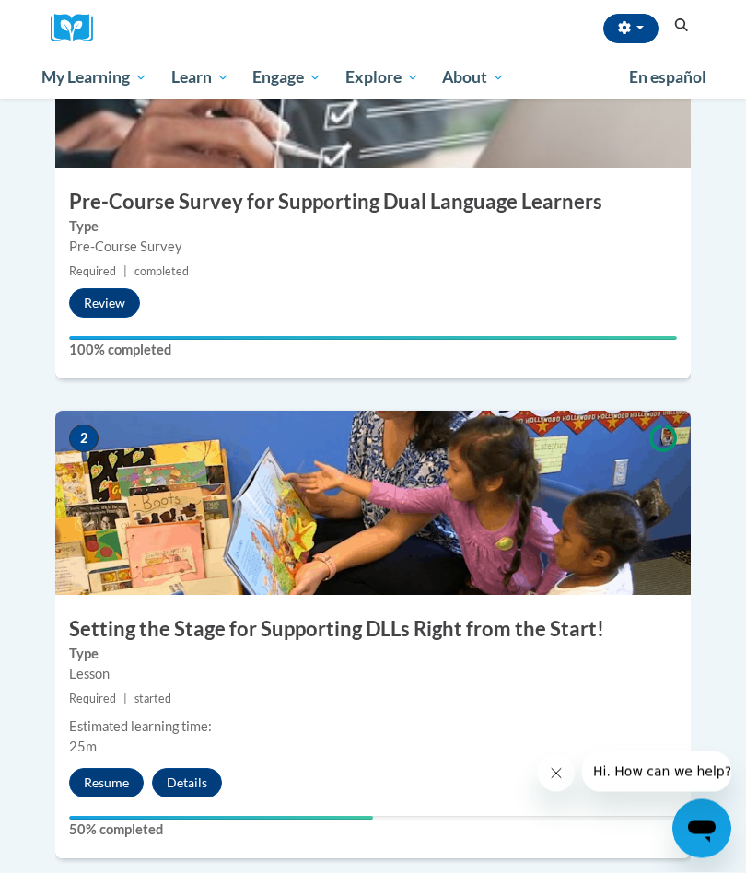
scroll to position [685, 0]
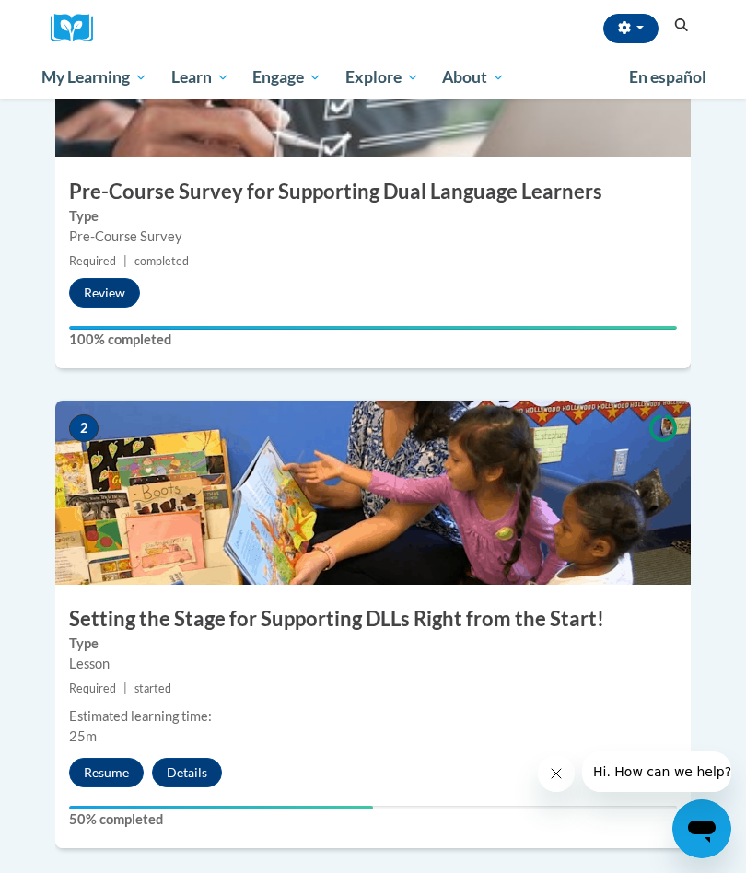
click at [101, 758] on button "Resume" at bounding box center [106, 772] width 75 height 29
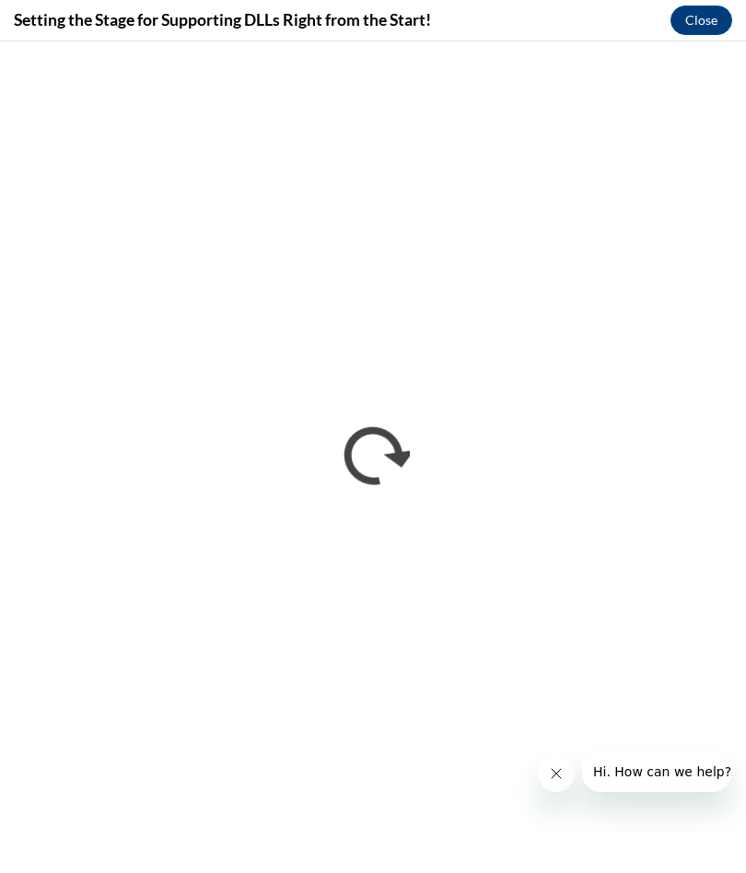
scroll to position [0, 0]
